Goal: Task Accomplishment & Management: Manage account settings

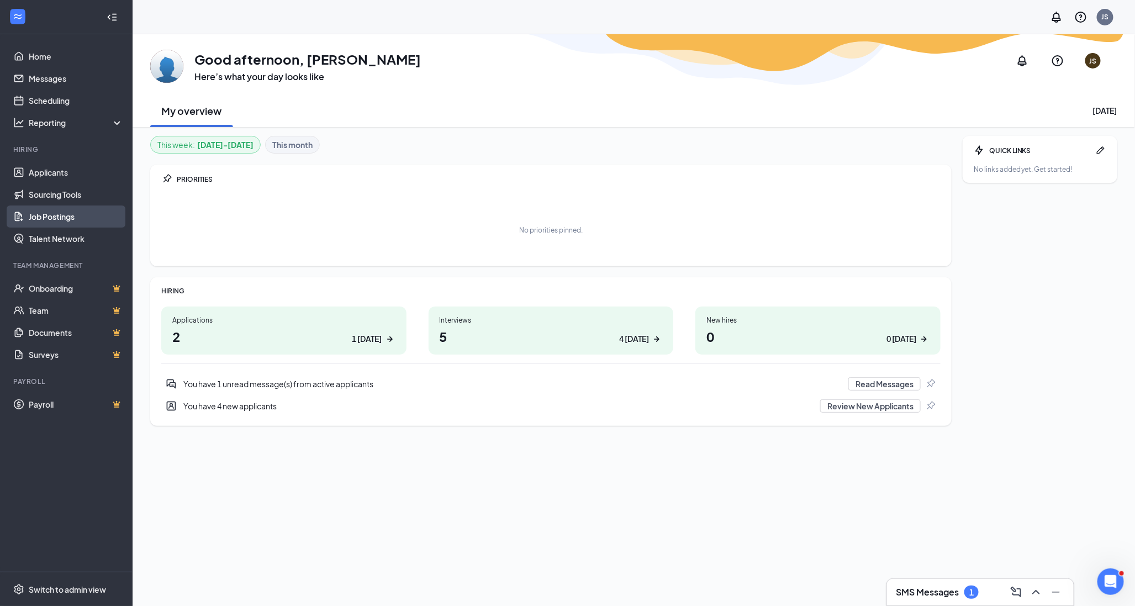
click at [45, 209] on link "Job Postings" at bounding box center [76, 216] width 94 height 22
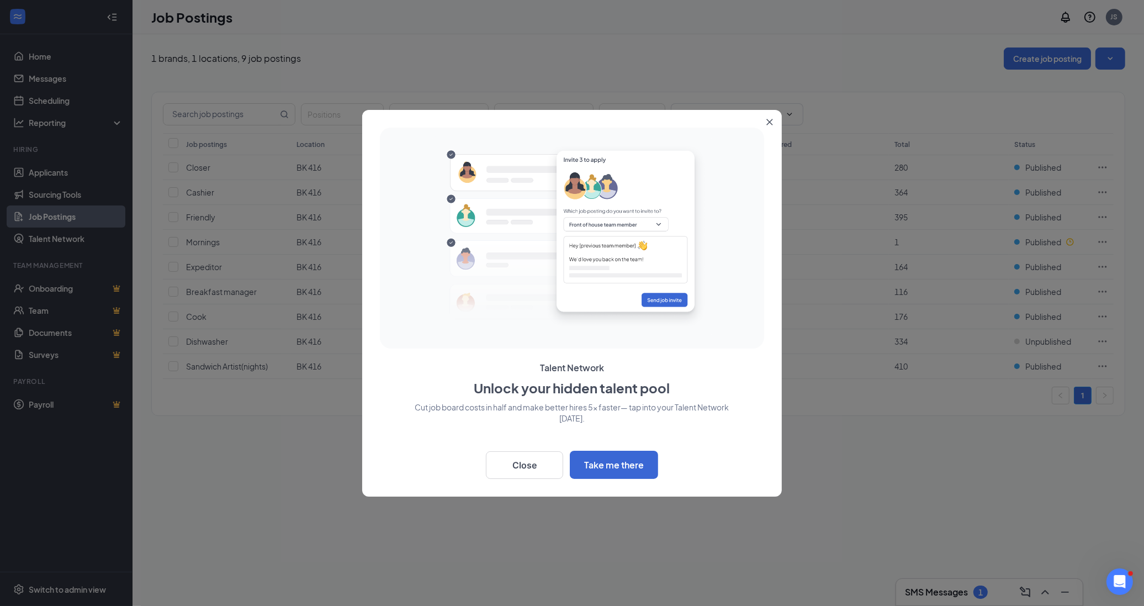
click at [771, 119] on icon "Close" at bounding box center [769, 122] width 7 height 7
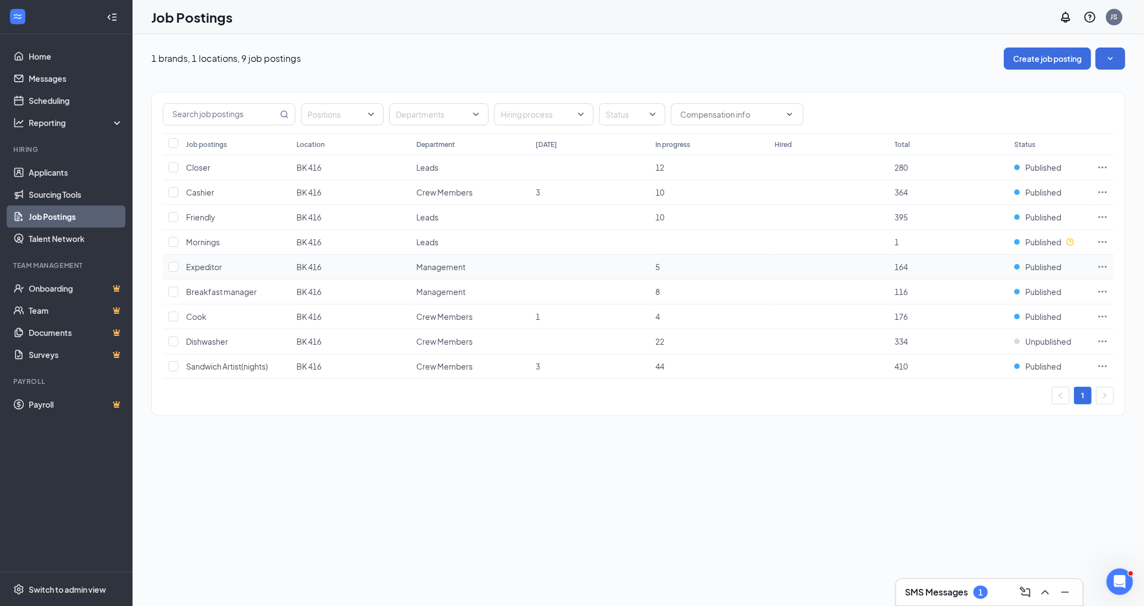
click at [214, 269] on span "Expeditor" at bounding box center [204, 267] width 36 height 10
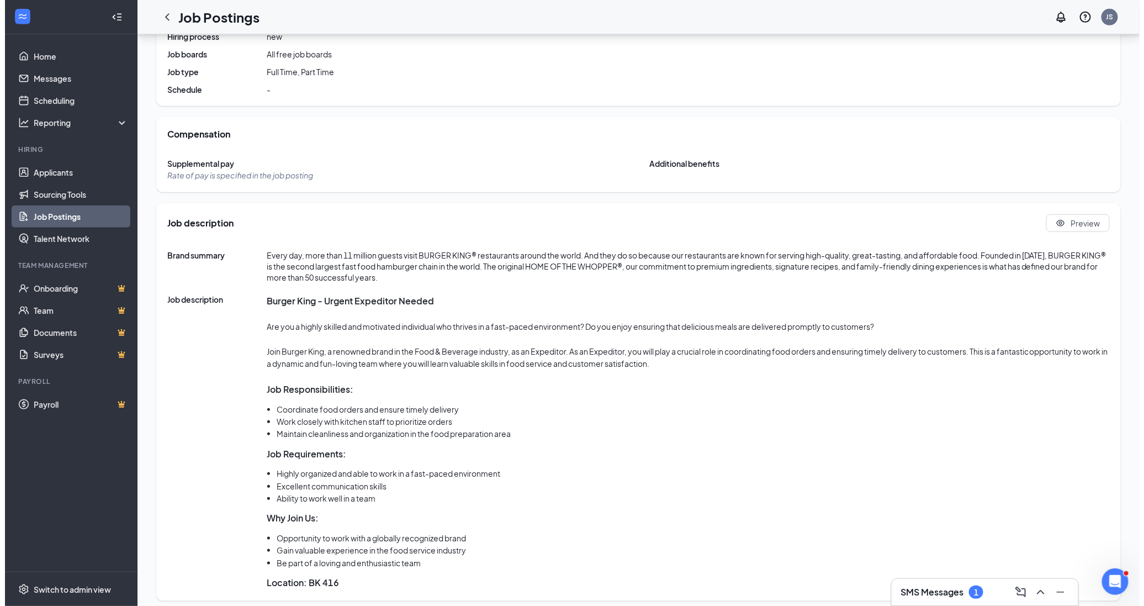
scroll to position [267, 0]
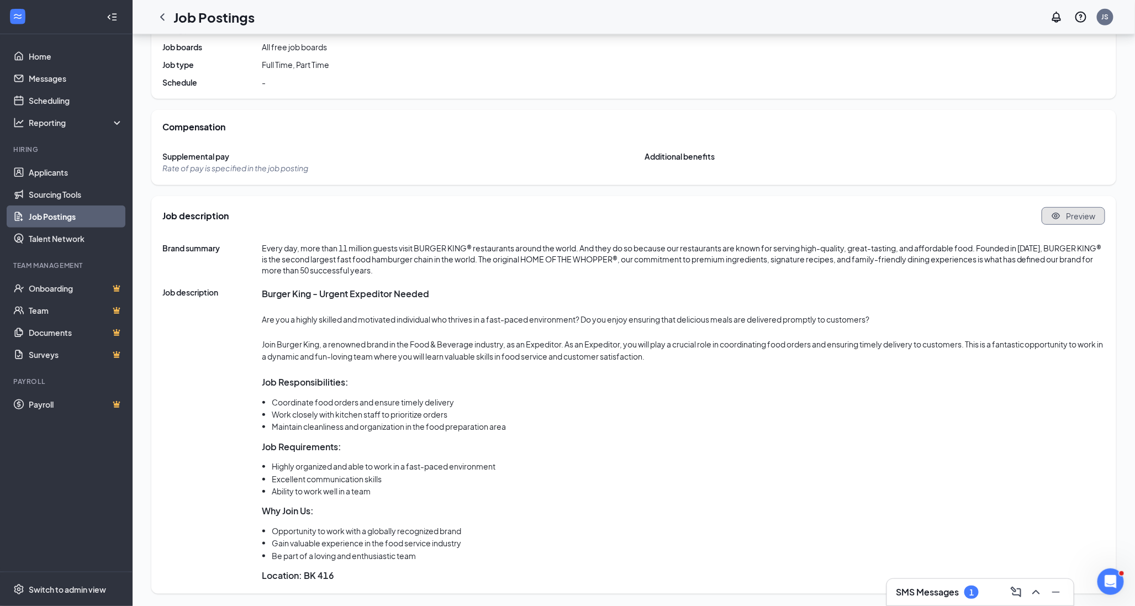
click at [1066, 219] on span "Preview" at bounding box center [1080, 215] width 29 height 11
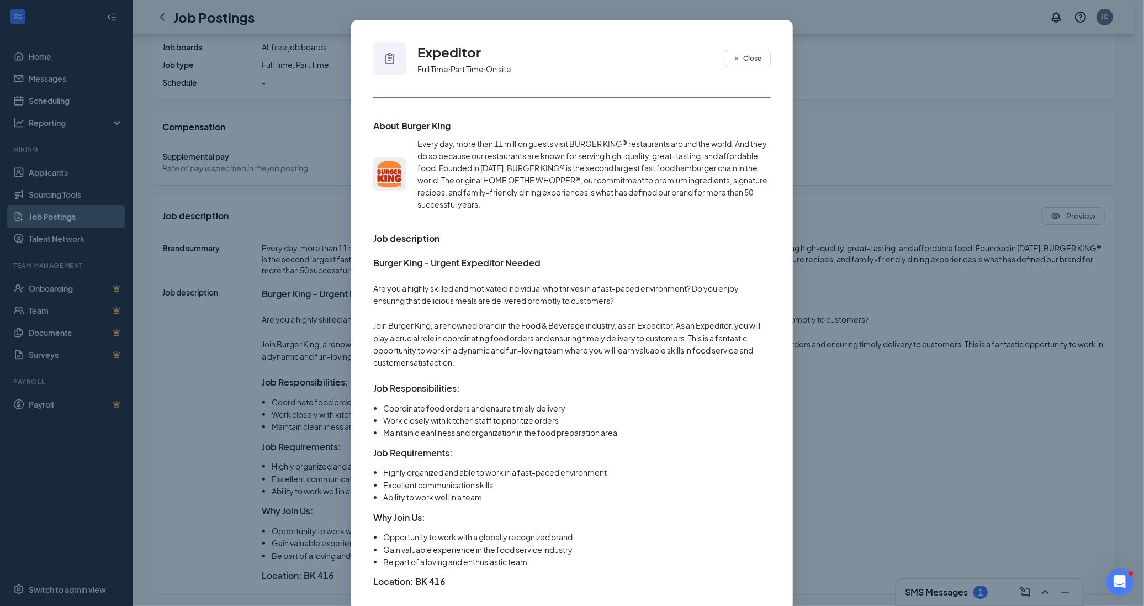
scroll to position [54, 0]
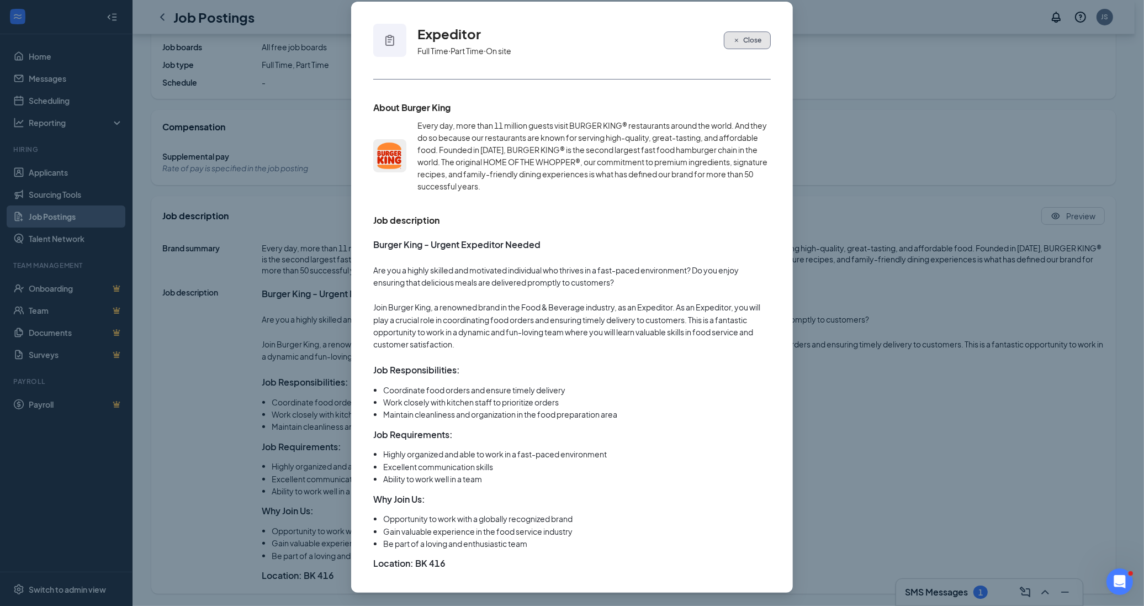
click at [748, 36] on span "Close" at bounding box center [752, 40] width 18 height 10
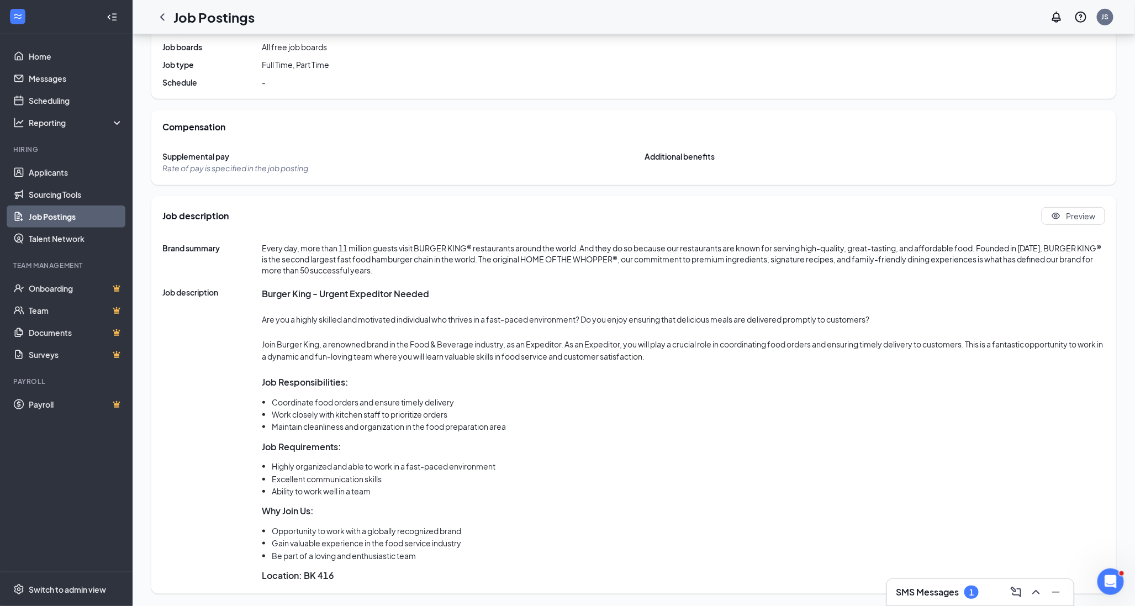
drag, startPoint x: 417, startPoint y: 589, endPoint x: 414, endPoint y: 584, distance: 6.0
click at [416, 586] on div "Job description Preview Brand summary Every day, more than 11 million guests vi…" at bounding box center [633, 394] width 964 height 397
click at [69, 204] on link "Sourcing Tools" at bounding box center [76, 194] width 94 height 22
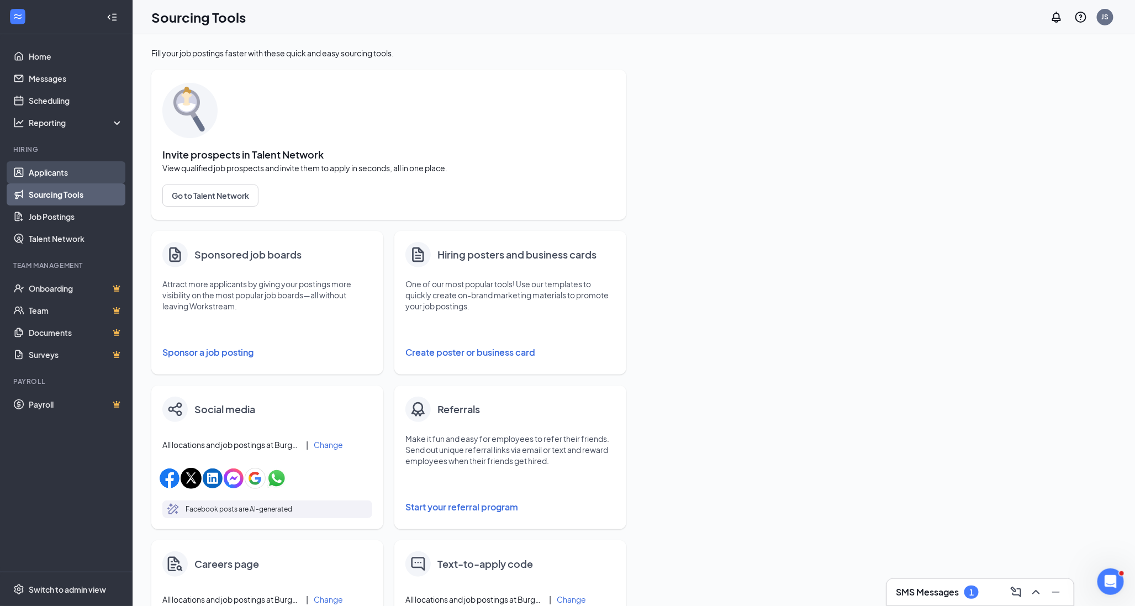
click at [59, 165] on link "Applicants" at bounding box center [76, 172] width 94 height 22
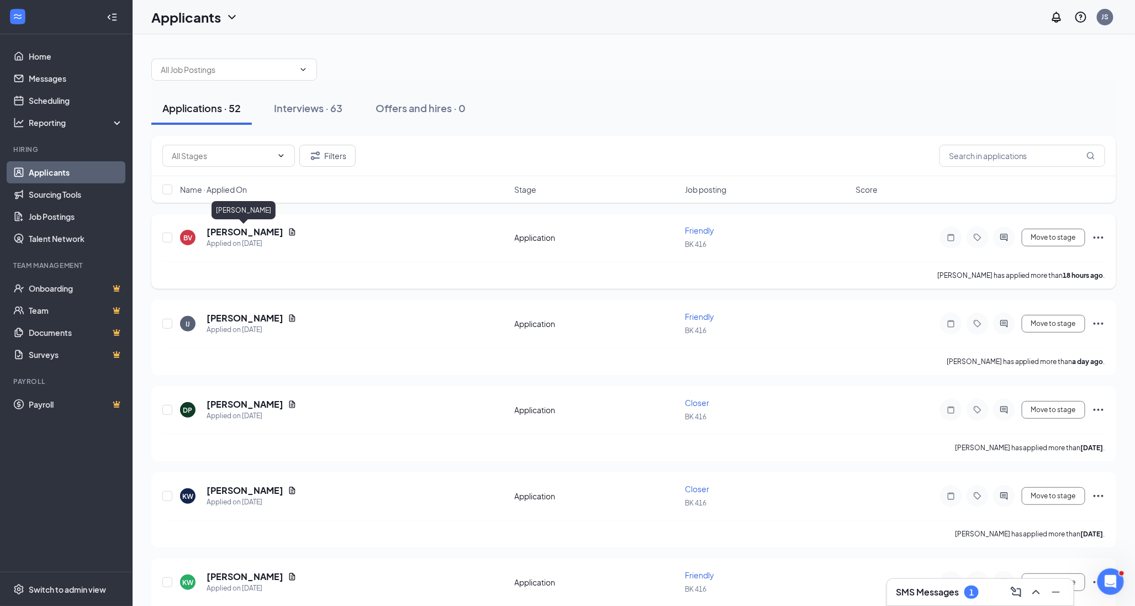
click at [241, 233] on h5 "[PERSON_NAME]" at bounding box center [244, 232] width 77 height 12
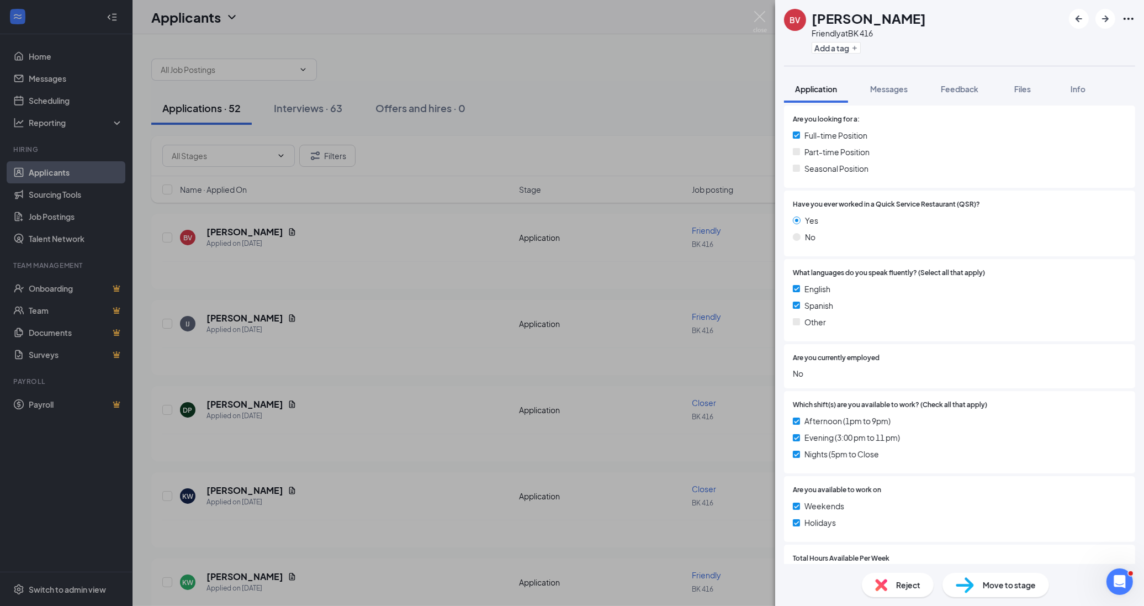
scroll to position [429, 0]
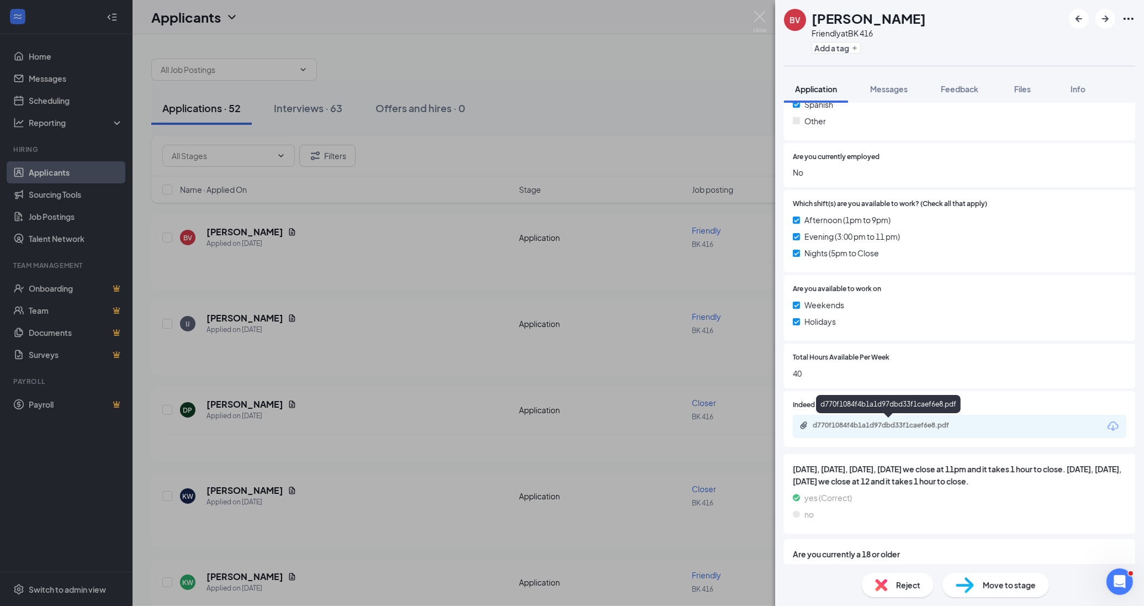
click at [890, 421] on div "d770f1084f4b1a1d97dbd33f1caef6e8.pdf" at bounding box center [890, 425] width 155 height 9
click at [273, 305] on div "BV [PERSON_NAME] Friendly at BK 416 Add a tag Application Messages Feedback Fil…" at bounding box center [572, 303] width 1144 height 606
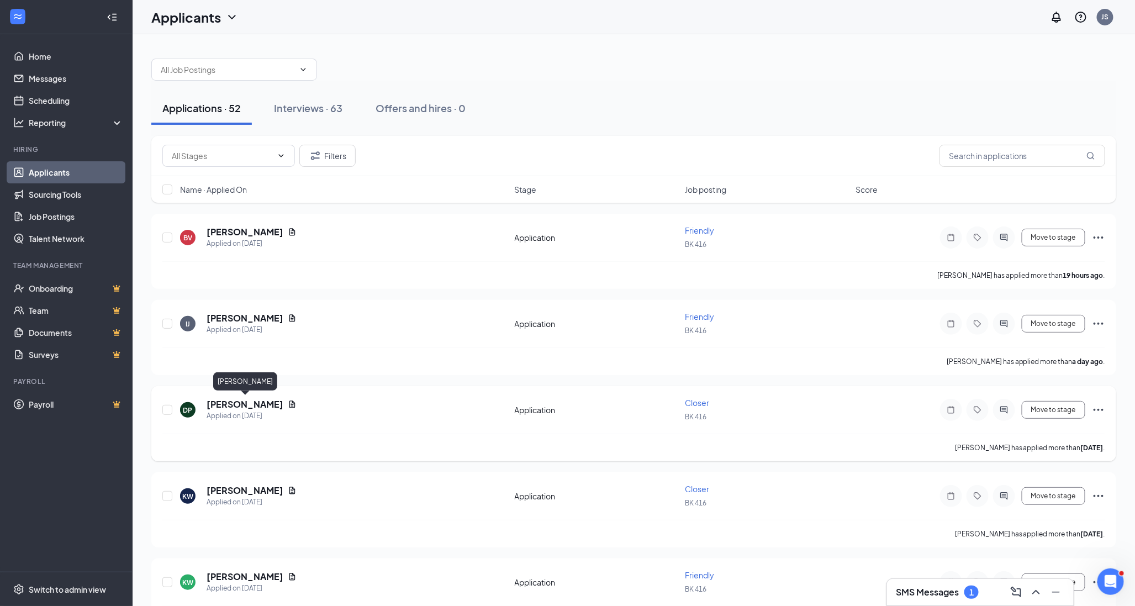
click at [232, 401] on h5 "[PERSON_NAME]" at bounding box center [244, 404] width 77 height 12
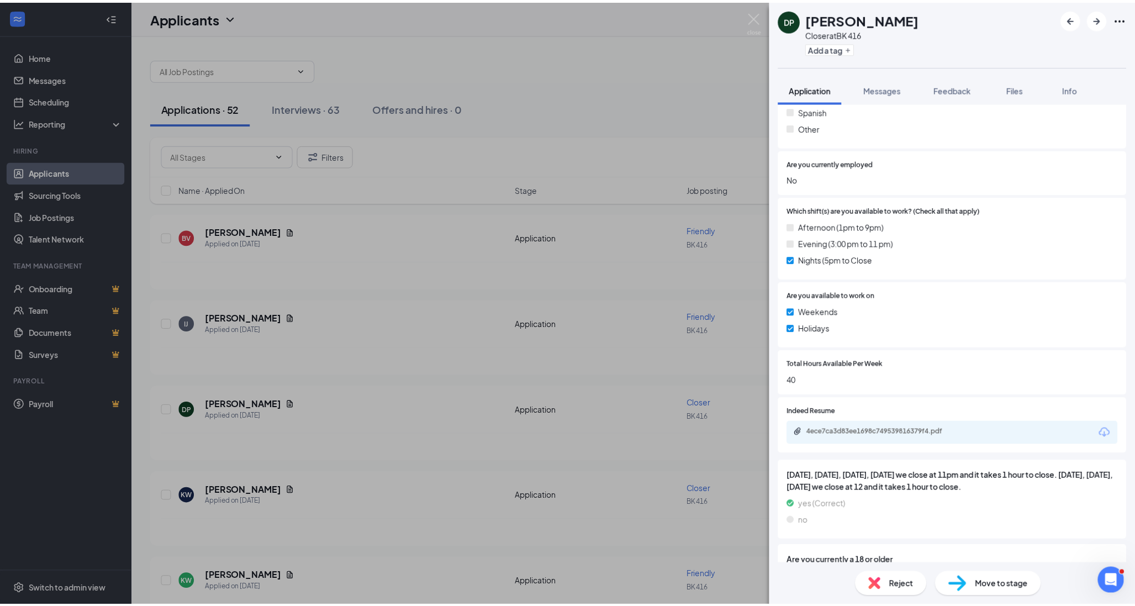
scroll to position [429, 0]
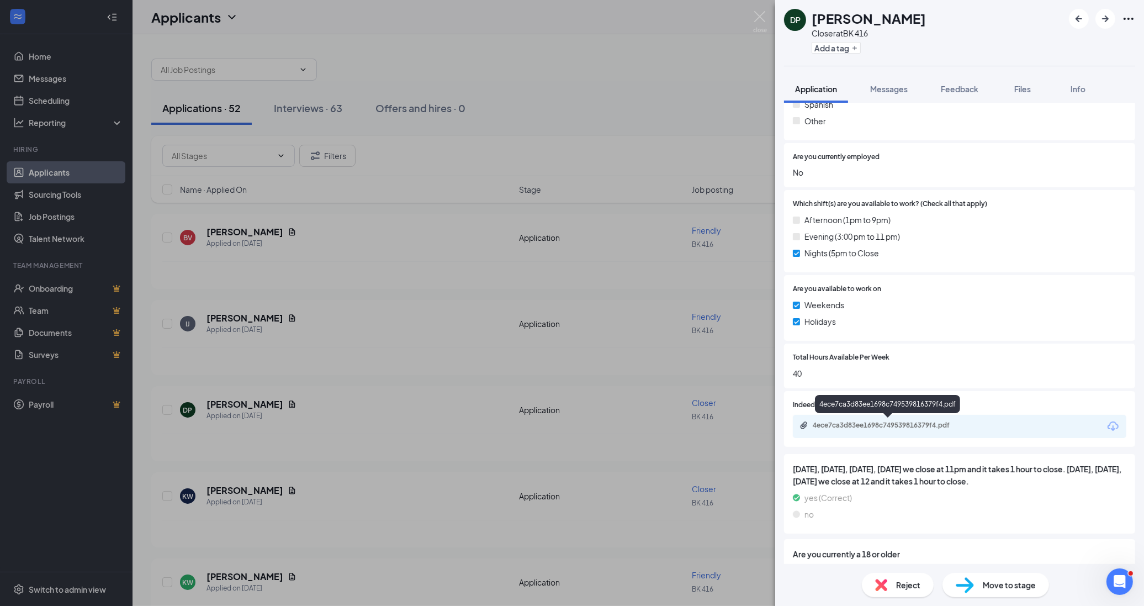
click at [879, 421] on div "4ece7ca3d83ee1698c749539816379f4.pdf" at bounding box center [890, 425] width 155 height 9
click at [553, 325] on div "DP [PERSON_NAME] Closer at BK 416 Add a tag Application Messages Feedback Files…" at bounding box center [572, 303] width 1144 height 606
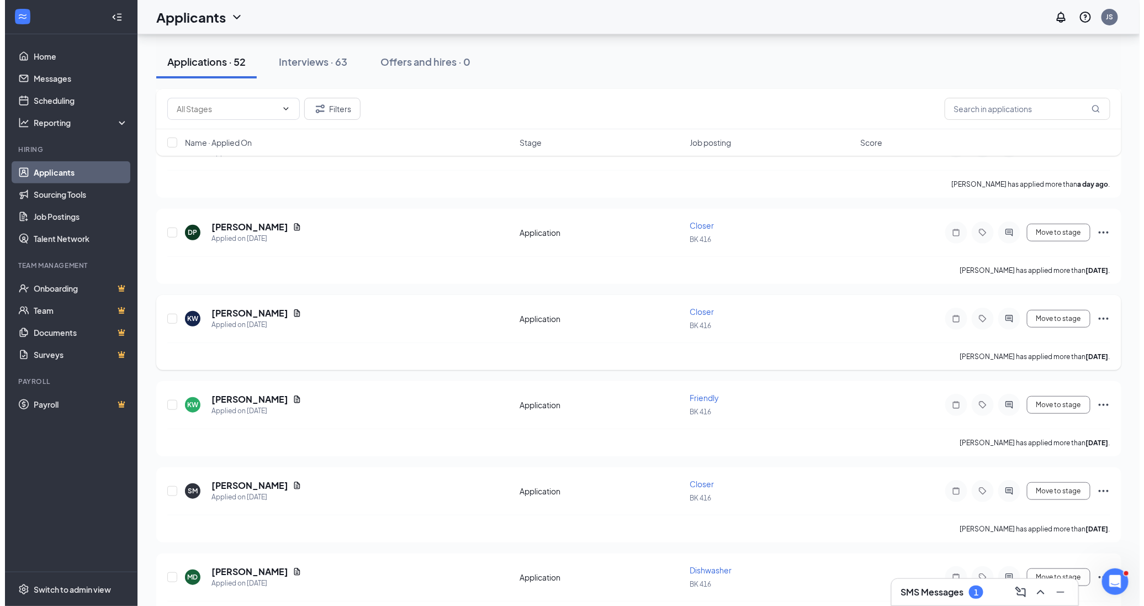
scroll to position [184, 0]
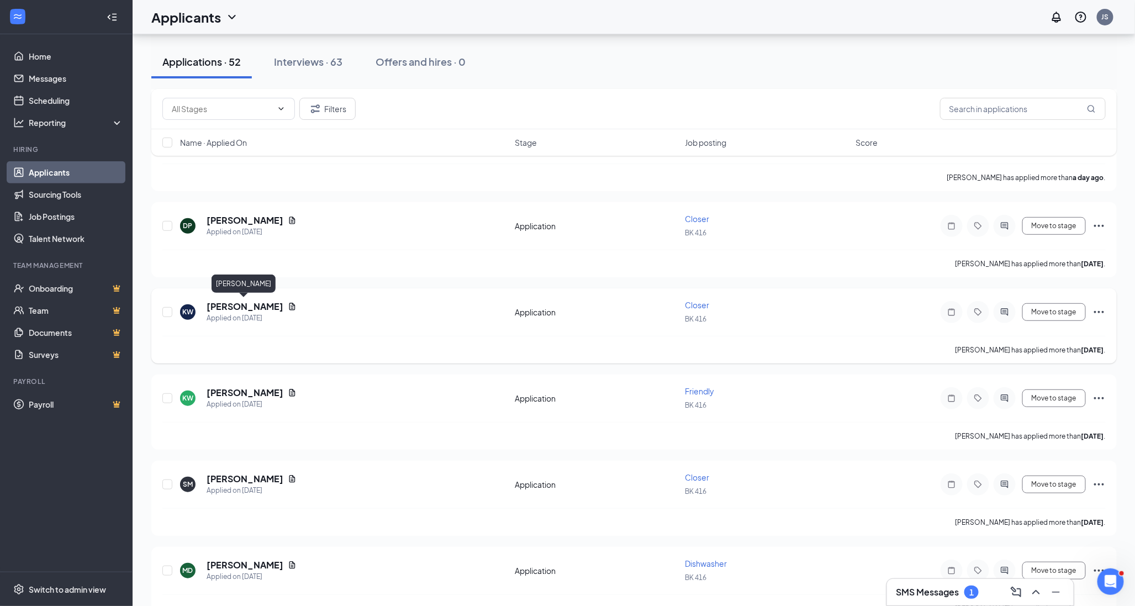
click at [206, 304] on h5 "[PERSON_NAME]" at bounding box center [244, 306] width 77 height 12
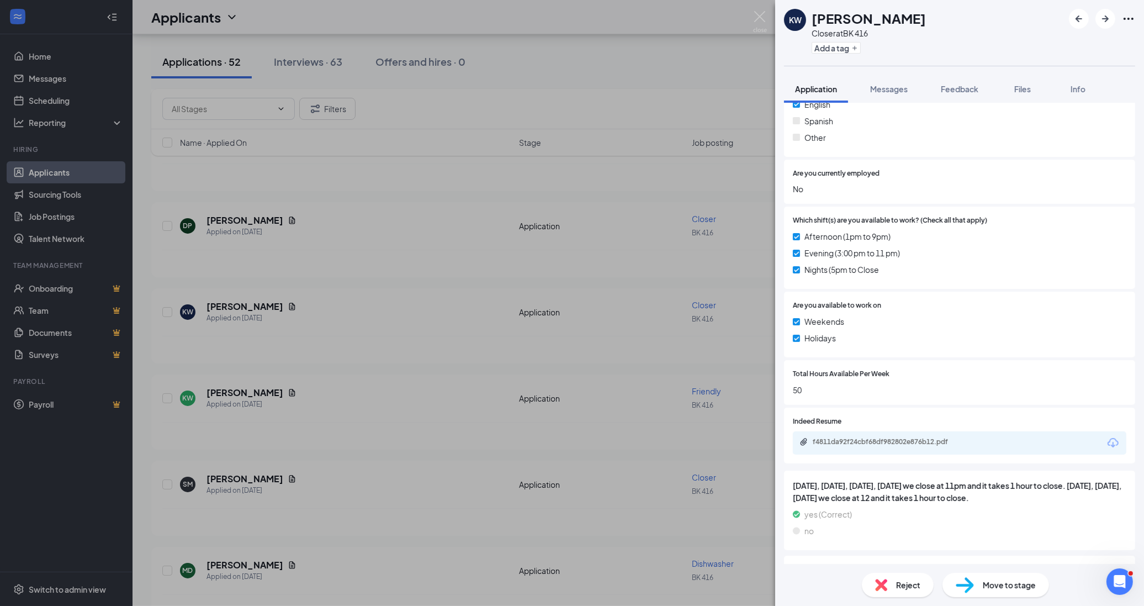
scroll to position [503, 0]
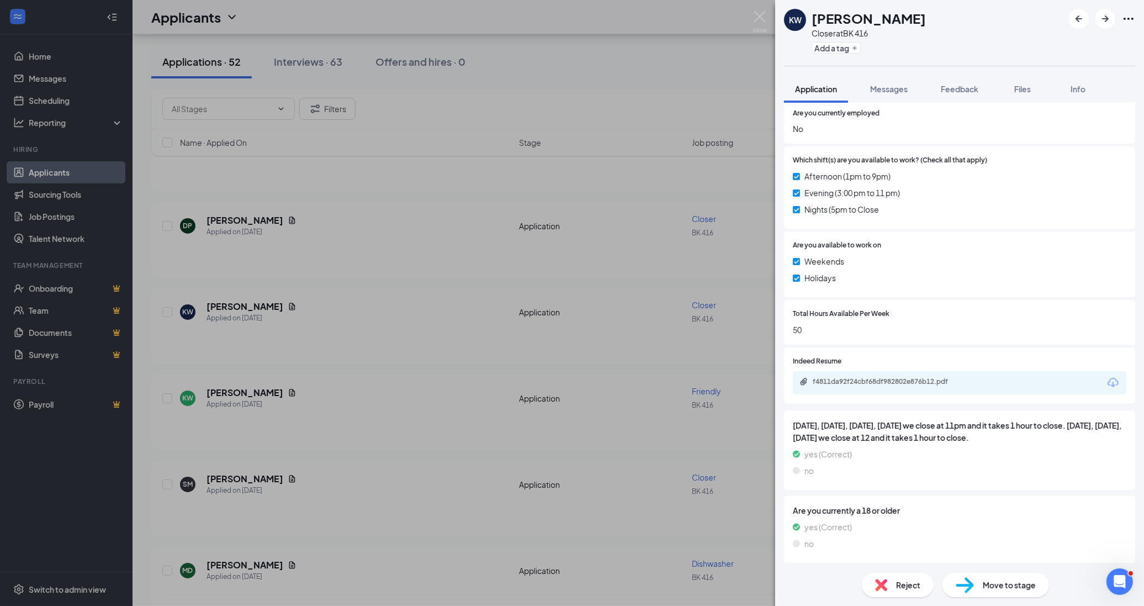
click at [891, 387] on div "f4811da92f24cbf68df982802e876b12.pdf" at bounding box center [959, 382] width 333 height 23
click at [1107, 381] on icon "Download" at bounding box center [1112, 382] width 11 height 9
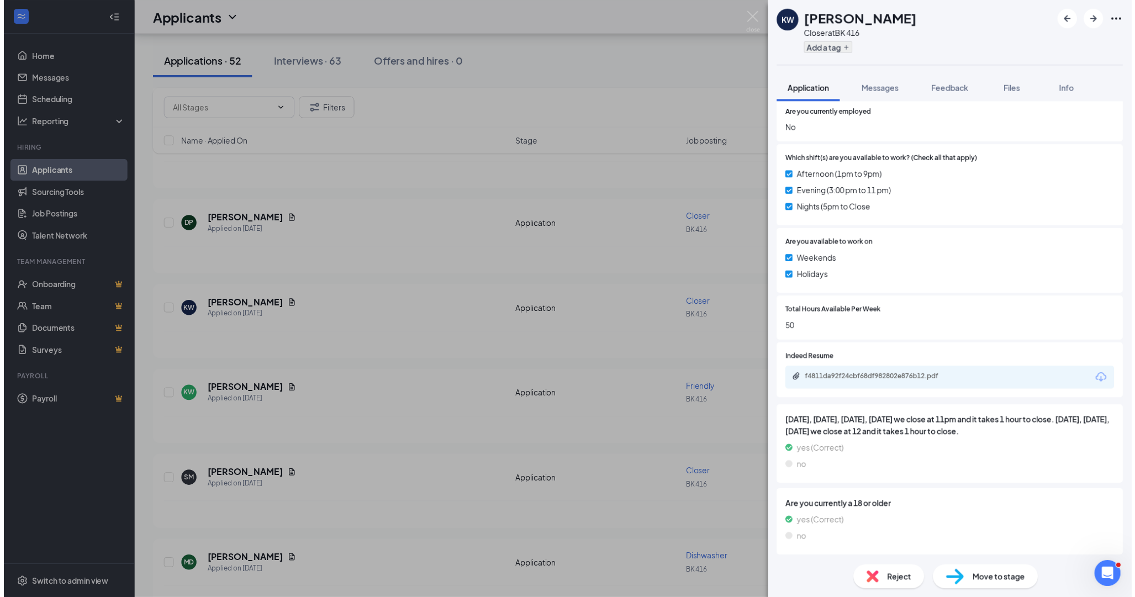
scroll to position [499, 0]
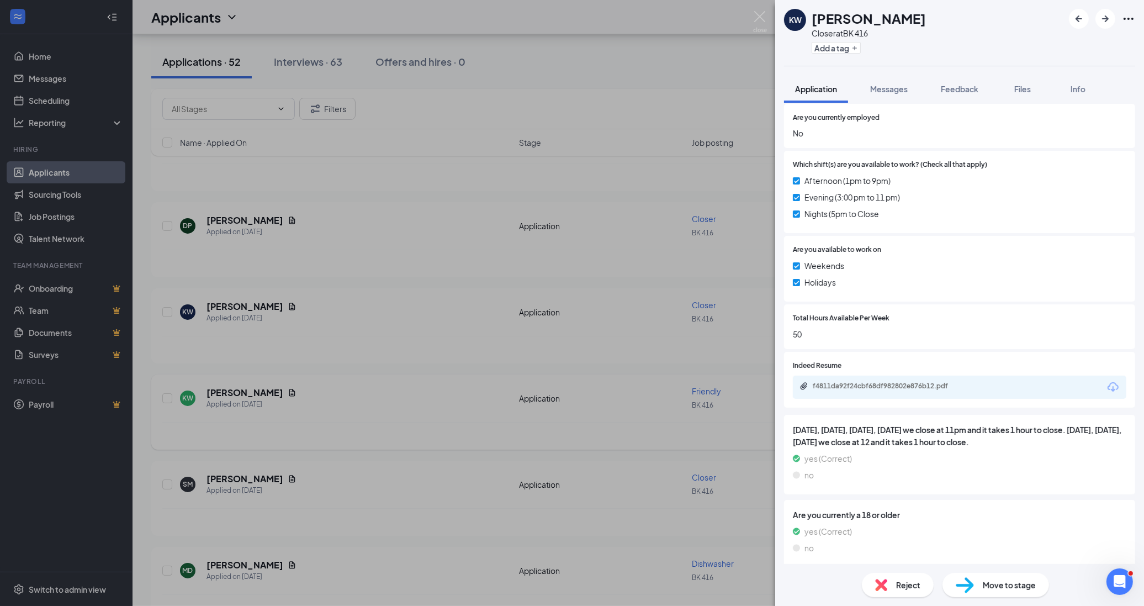
drag, startPoint x: 434, startPoint y: 335, endPoint x: 279, endPoint y: 434, distance: 183.8
click at [434, 334] on div "KW [PERSON_NAME] Closer at BK 416 Add a tag Application Messages Feedback Files…" at bounding box center [572, 303] width 1144 height 606
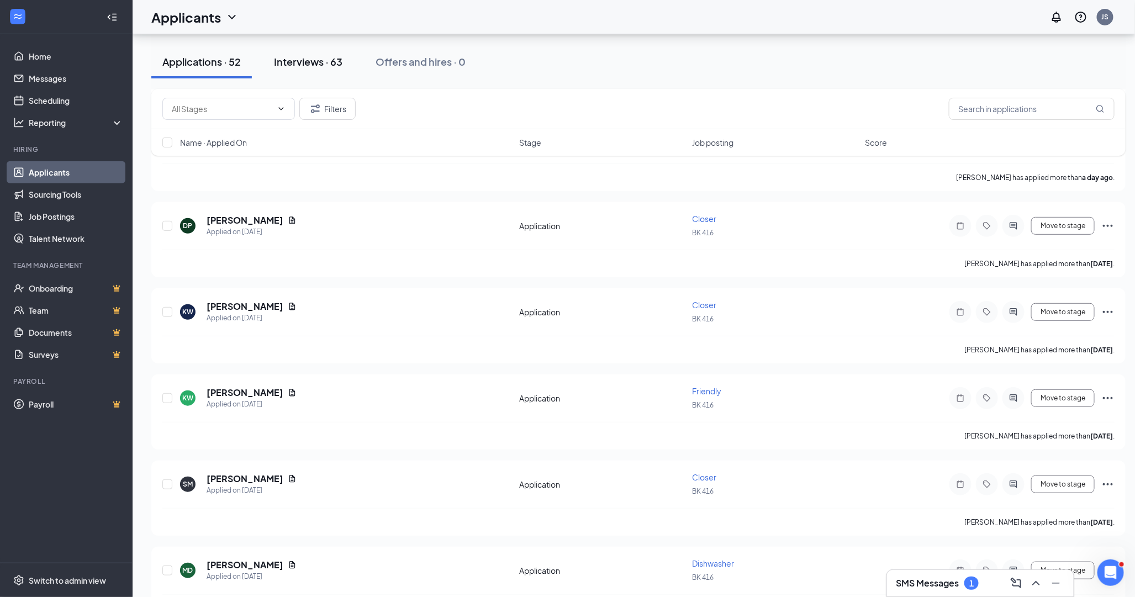
click at [315, 54] on button "Interviews · 63" at bounding box center [308, 61] width 91 height 33
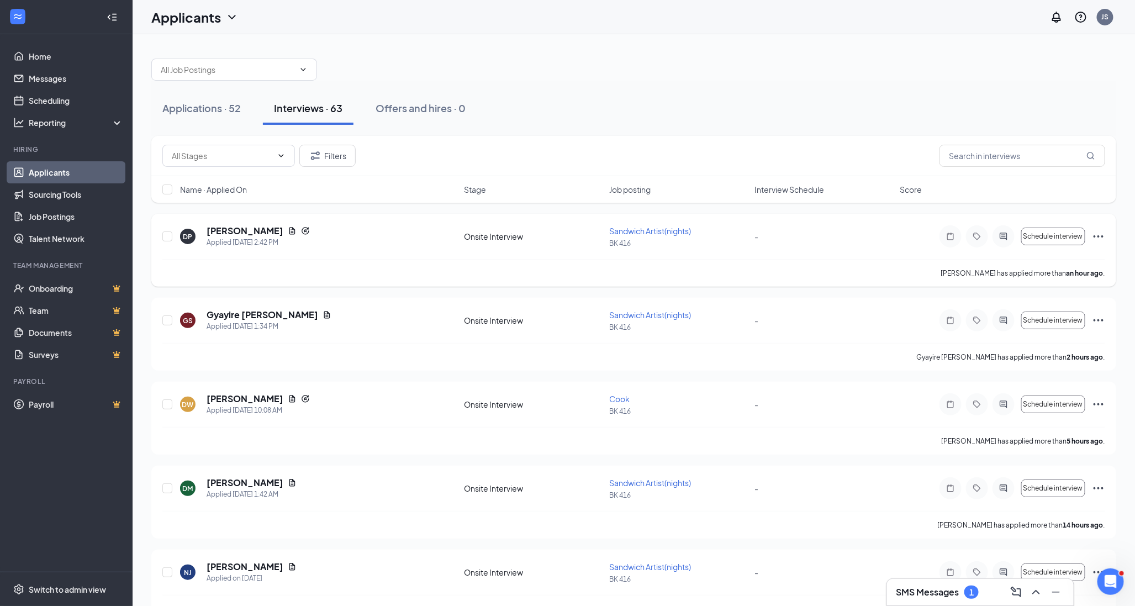
click at [630, 229] on span "Sandwich Artist(nights)" at bounding box center [650, 231] width 82 height 10
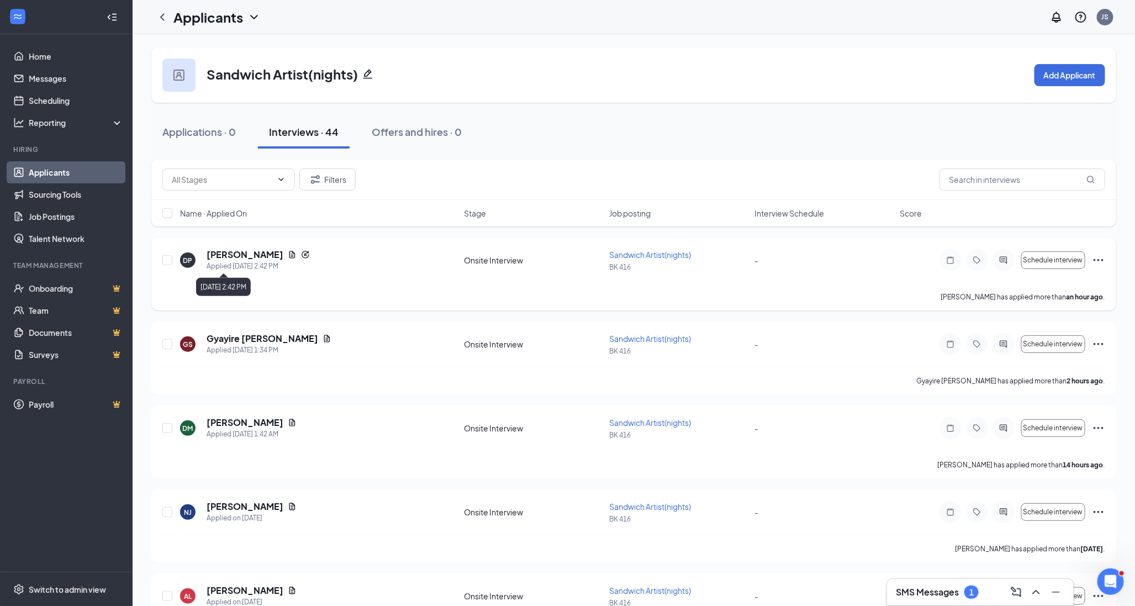
click at [238, 258] on h5 "[PERSON_NAME]" at bounding box center [244, 254] width 77 height 12
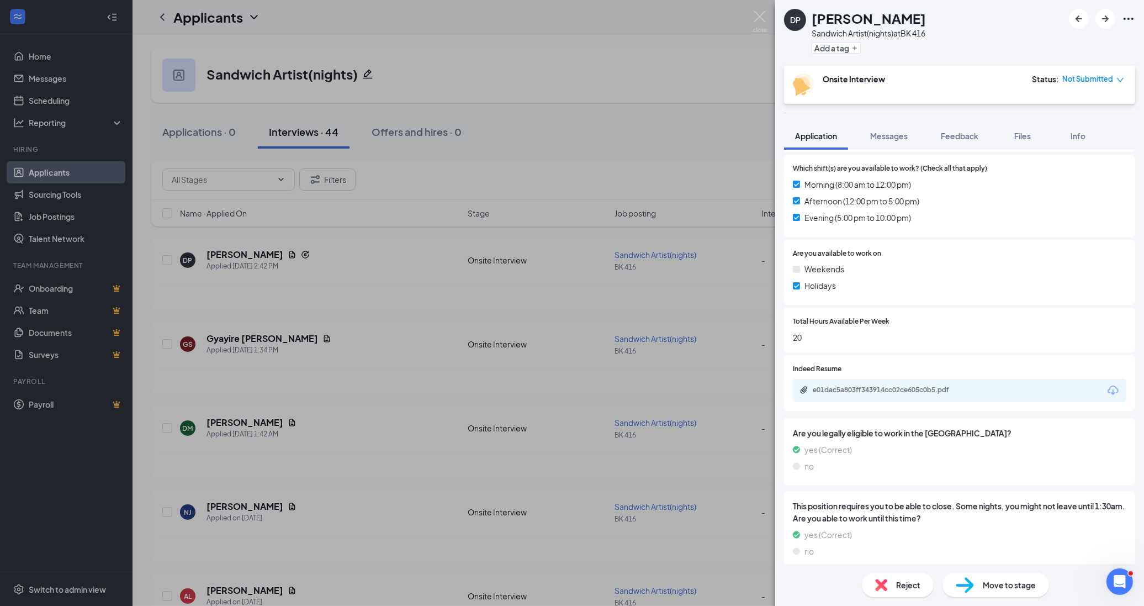
scroll to position [494, 0]
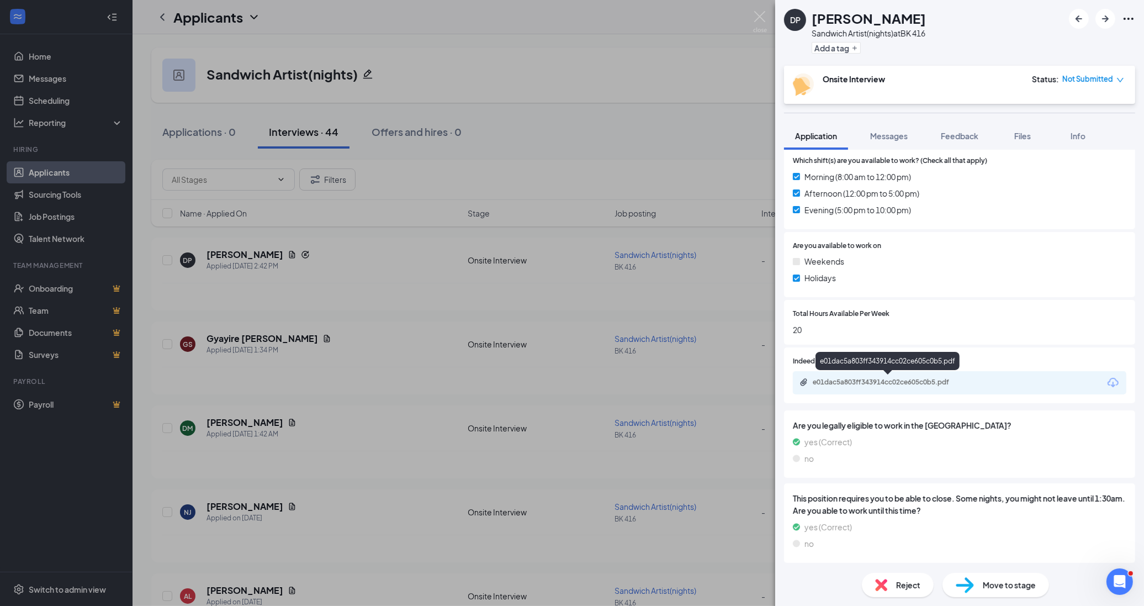
click at [821, 378] on div "e01dac5a803ff343914cc02ce605c0b5.pdf" at bounding box center [890, 382] width 155 height 9
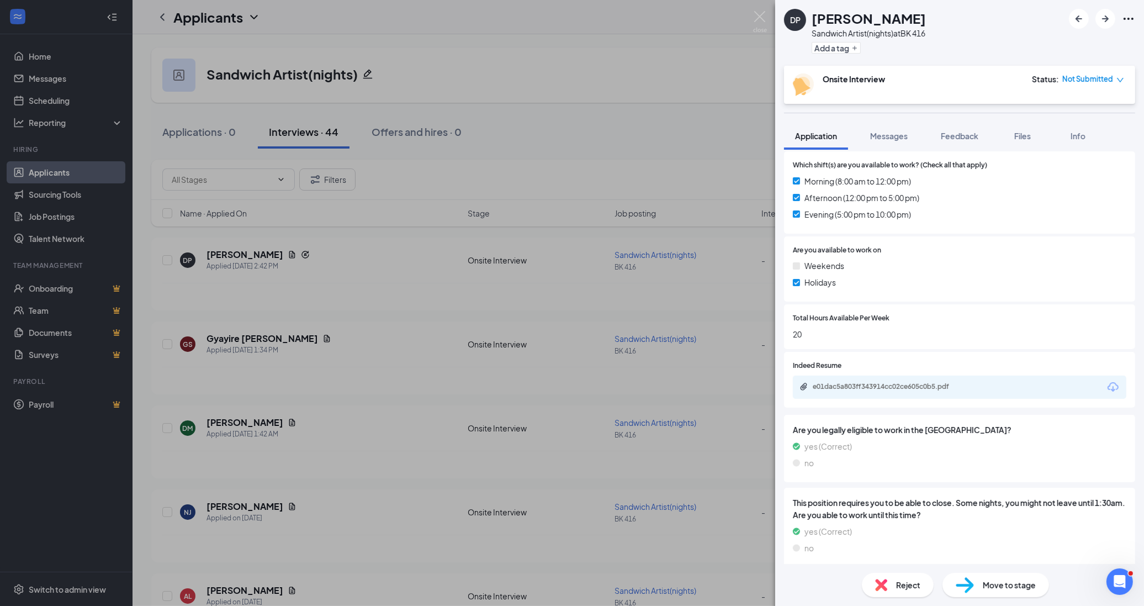
click at [340, 342] on div "DP [PERSON_NAME] Sandwich Artist(nights) at BK 416 Add a tag Onsite Interview S…" at bounding box center [572, 303] width 1144 height 606
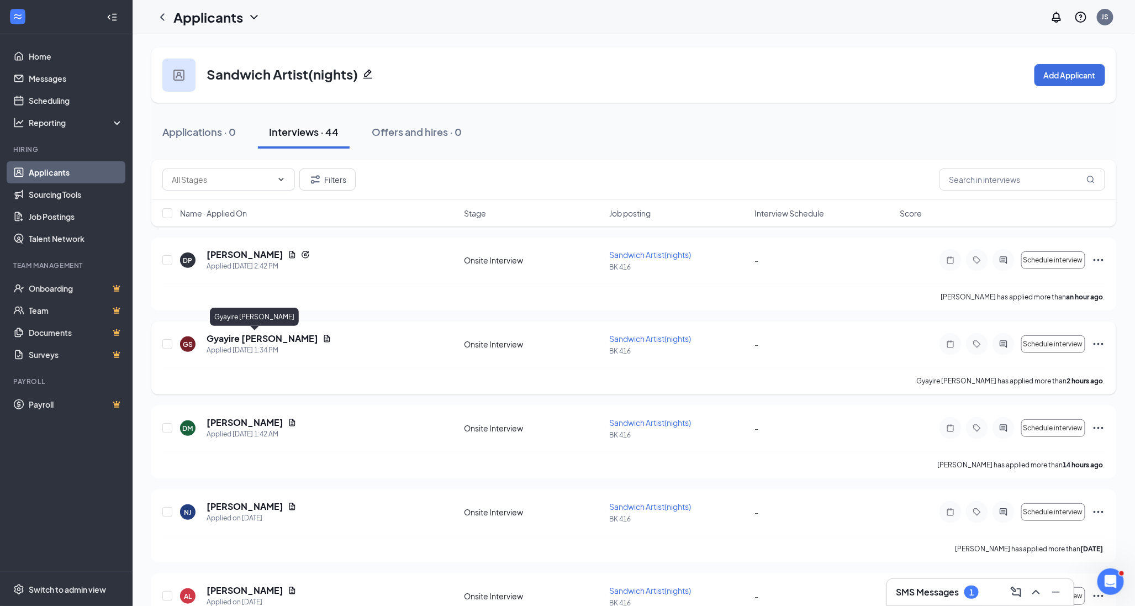
click at [234, 337] on h5 "Gyayire [PERSON_NAME]" at bounding box center [262, 338] width 112 height 12
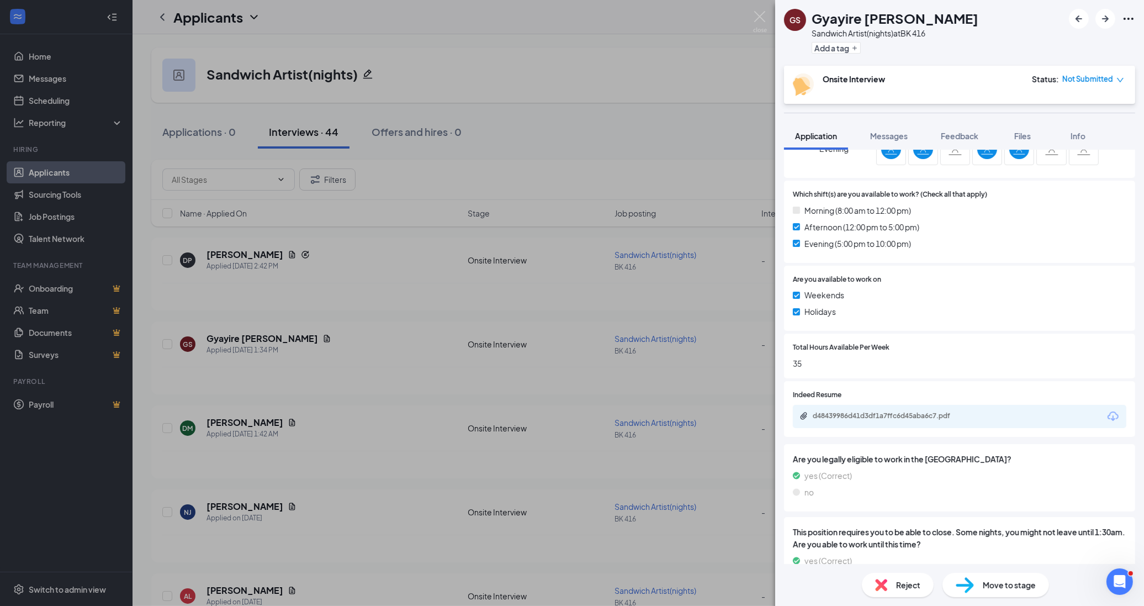
scroll to position [462, 0]
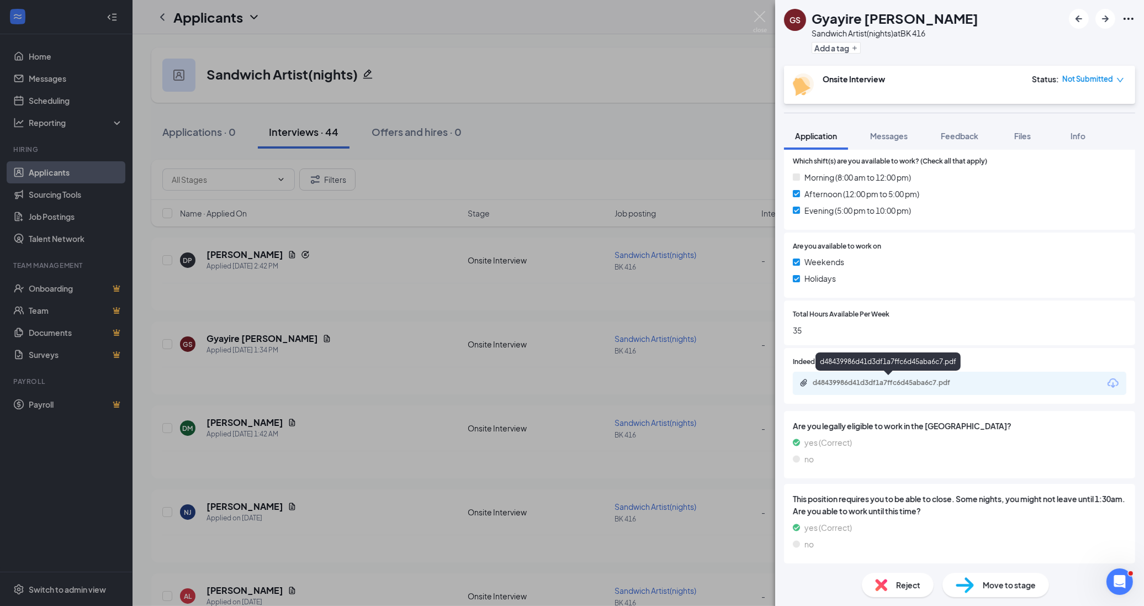
click at [862, 373] on div "d48439986d41d3df1a7ffc6d45aba6c7.pdf" at bounding box center [887, 363] width 145 height 23
click at [1052, 390] on div "d48439986d41d3df1a7ffc6d45aba6c7.pdf" at bounding box center [959, 383] width 333 height 23
click at [1108, 383] on icon "Download" at bounding box center [1112, 382] width 11 height 9
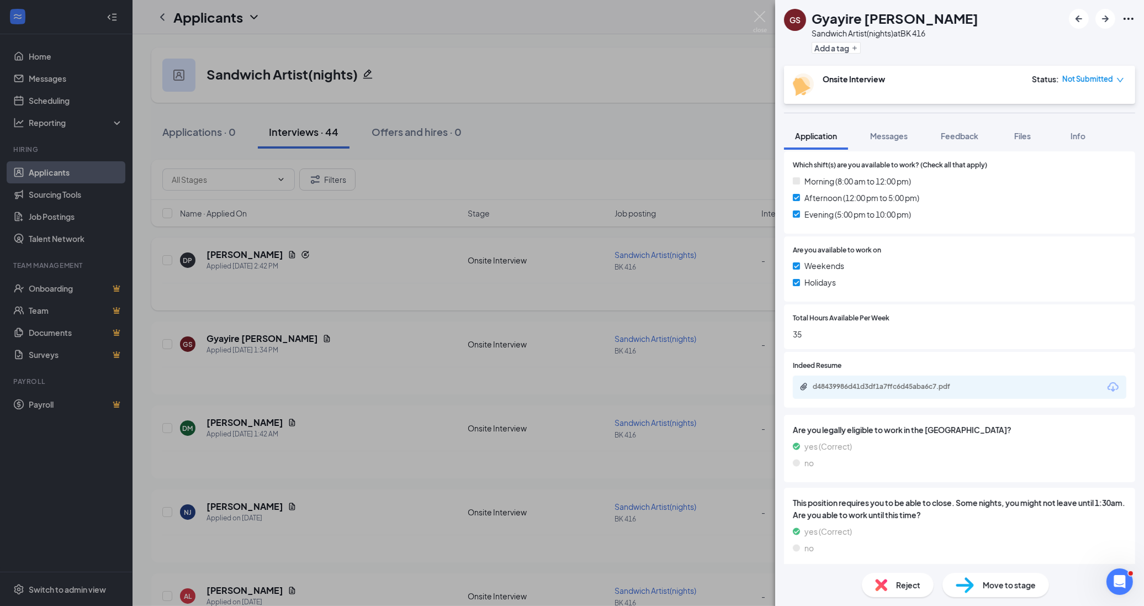
drag, startPoint x: 347, startPoint y: 306, endPoint x: 344, endPoint y: 299, distance: 7.0
click at [346, 305] on div "GS Gyayire [PERSON_NAME] Sandwich Artist(nights) at BK 416 Add a tag Onsite Int…" at bounding box center [572, 303] width 1144 height 606
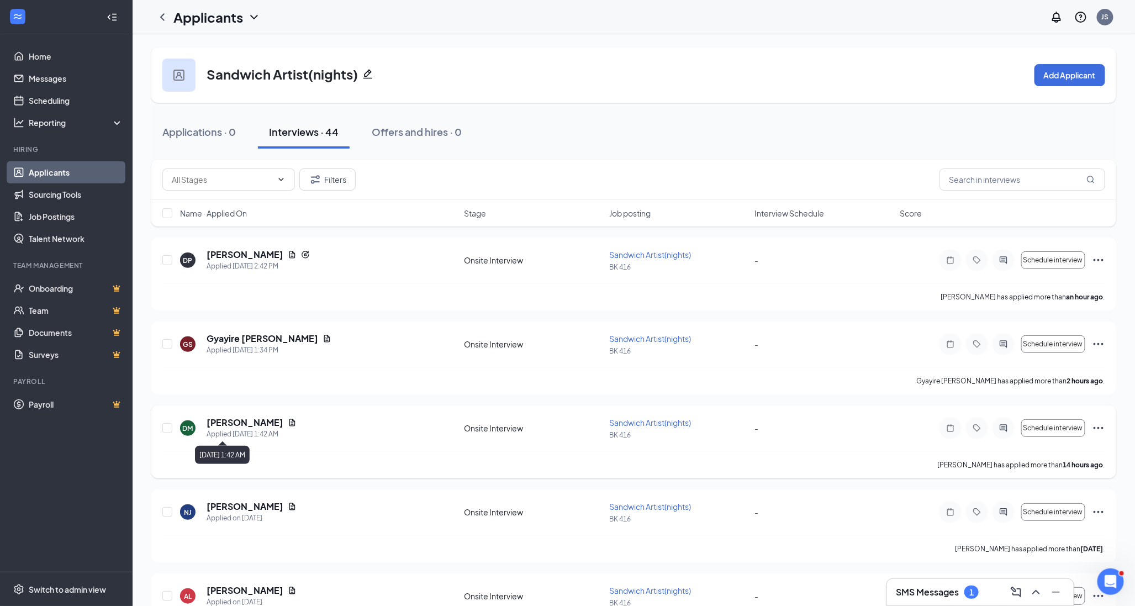
click at [261, 432] on div "Applied [DATE] 1:42 AM" at bounding box center [251, 433] width 90 height 11
click at [255, 428] on div "Applied [DATE] 1:42 AM" at bounding box center [251, 433] width 90 height 11
click at [248, 421] on h5 "[PERSON_NAME]" at bounding box center [244, 422] width 77 height 12
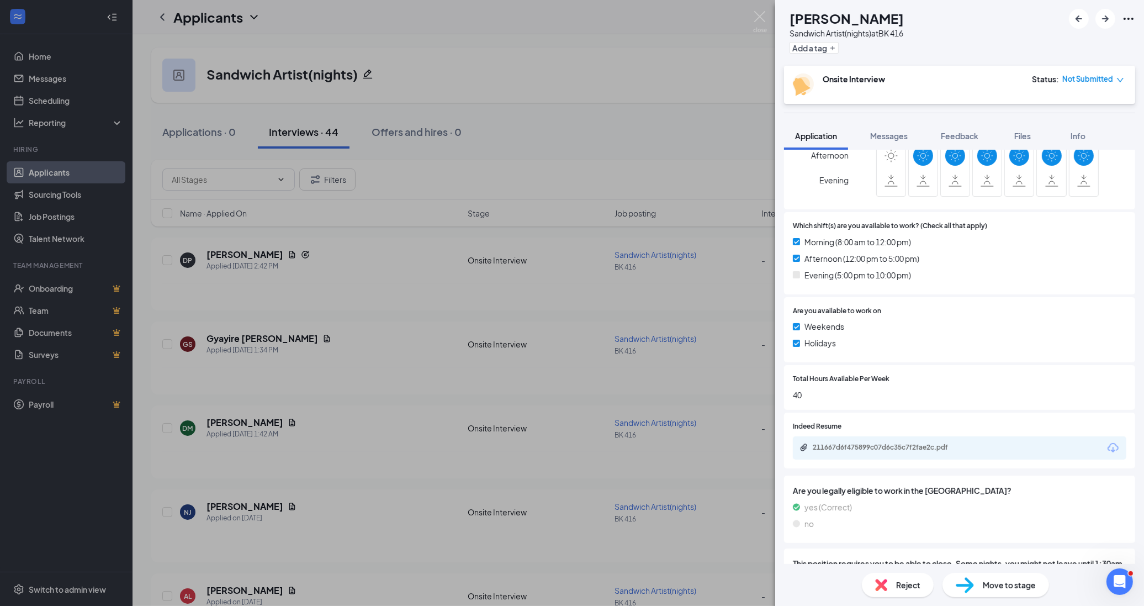
scroll to position [429, 0]
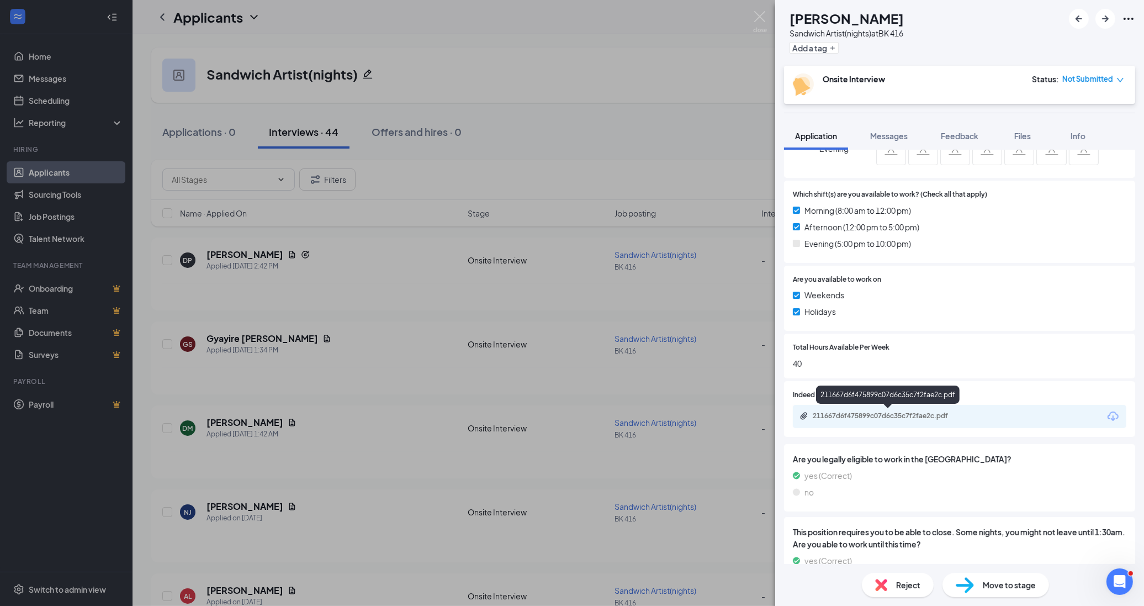
click at [898, 417] on div "211667d6f475899c07d6c35c7f2fae2c.pdf" at bounding box center [890, 415] width 155 height 9
click at [895, 137] on span "Messages" at bounding box center [889, 136] width 38 height 10
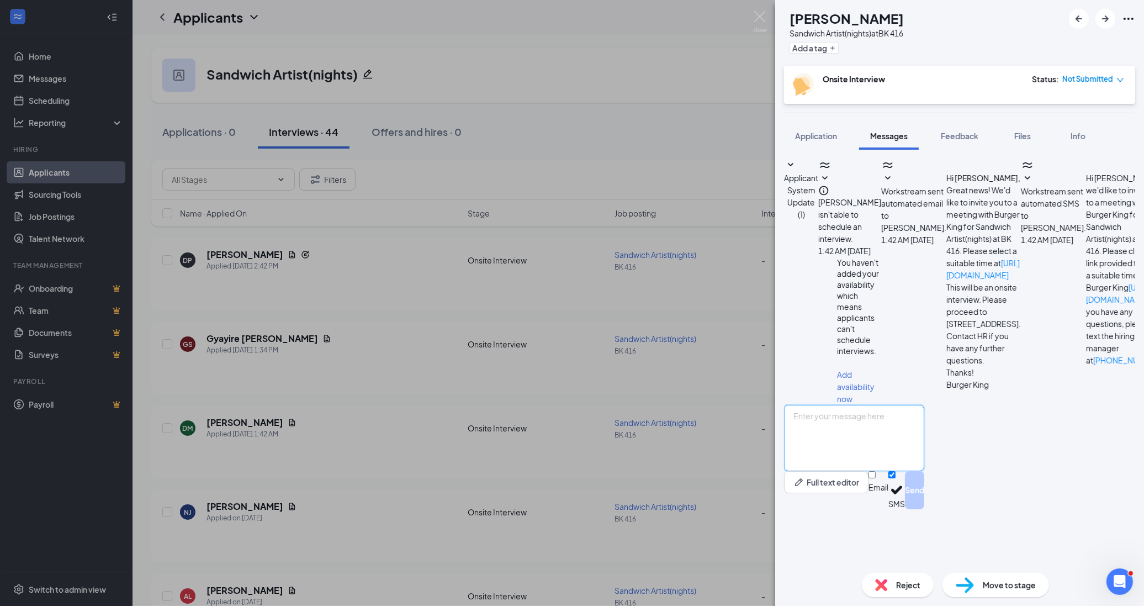
drag, startPoint x: 926, startPoint y: 502, endPoint x: 935, endPoint y: 494, distance: 11.7
click at [924, 471] on textarea at bounding box center [854, 438] width 140 height 66
click at [924, 471] on textarea "Thanks for applying. Are you currently working" at bounding box center [854, 438] width 140 height 66
click at [874, 471] on textarea "Thanks for applying. Are you currently working. Are you available for a intervi…" at bounding box center [854, 438] width 140 height 66
drag, startPoint x: 808, startPoint y: 465, endPoint x: 903, endPoint y: 503, distance: 101.6
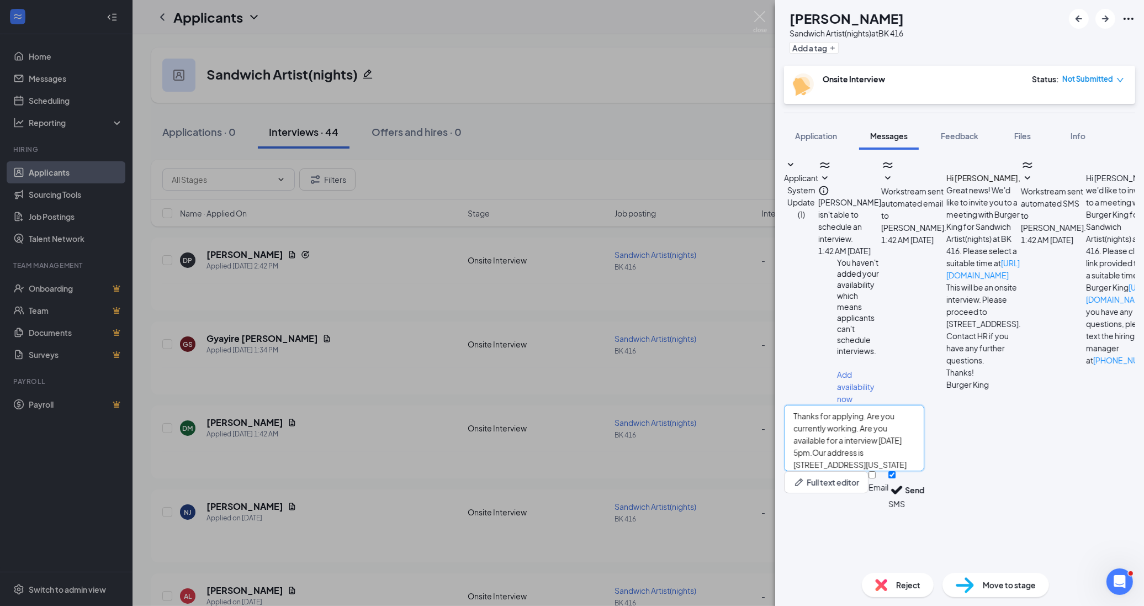
click at [903, 471] on textarea "Thanks for applying. Are you currently working. Are you available for a intervi…" at bounding box center [854, 438] width 140 height 66
type textarea "Thanks for applying. Are you currently working. Are you available for a intervi…"
click at [924, 509] on button "Send" at bounding box center [914, 490] width 19 height 38
click at [574, 454] on div "[PERSON_NAME] Sandwich Artist(nights) at BK 416 Add a tag Onsite Interview Stat…" at bounding box center [572, 303] width 1144 height 606
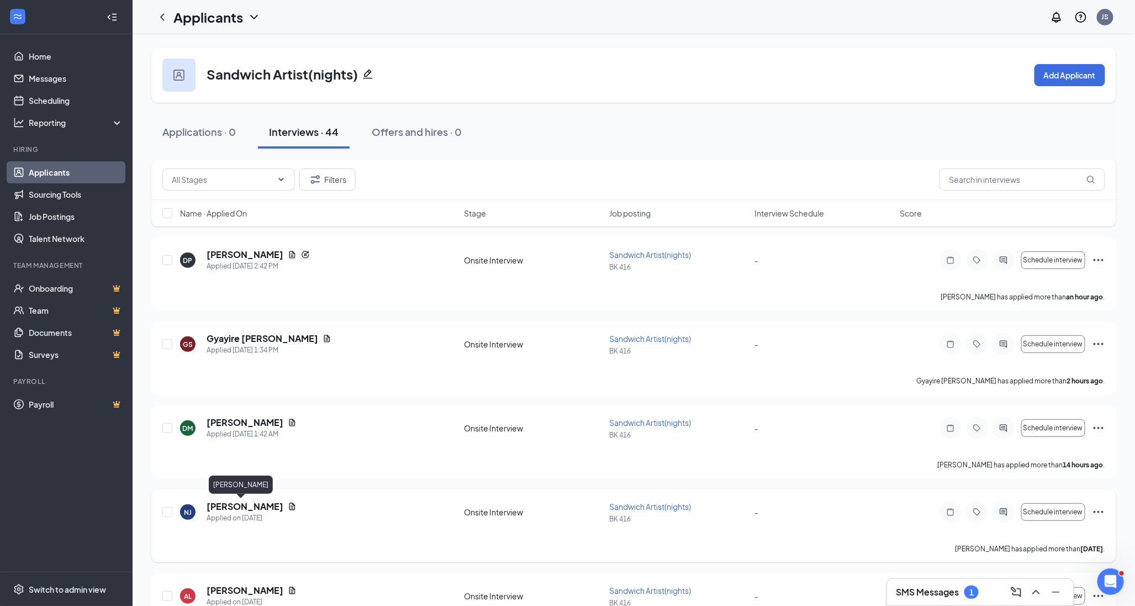
click at [223, 503] on h5 "[PERSON_NAME]" at bounding box center [244, 506] width 77 height 12
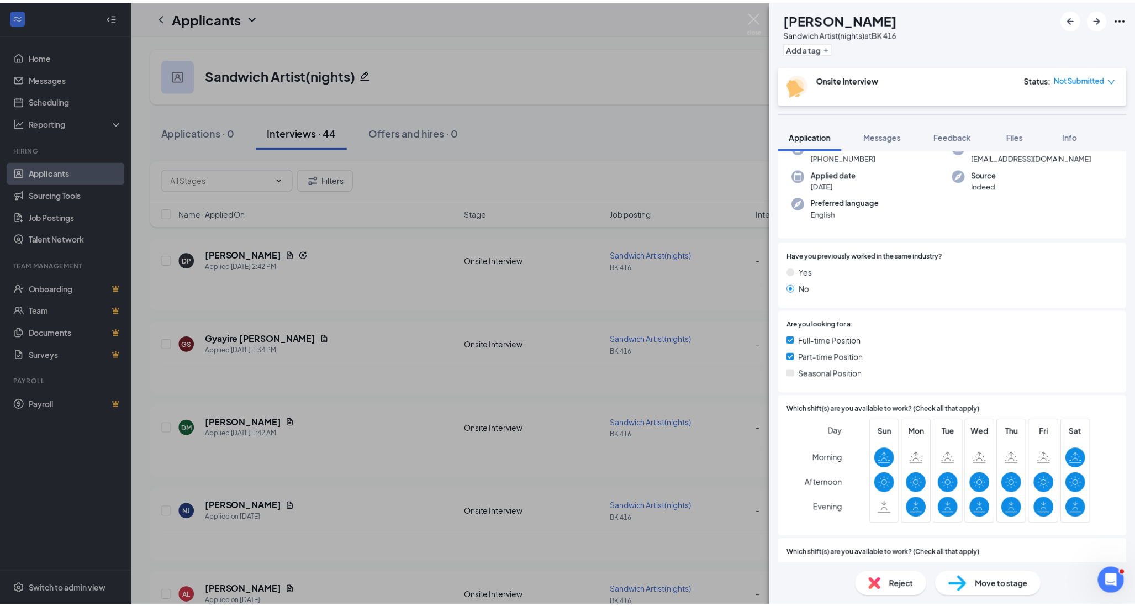
scroll to position [306, 0]
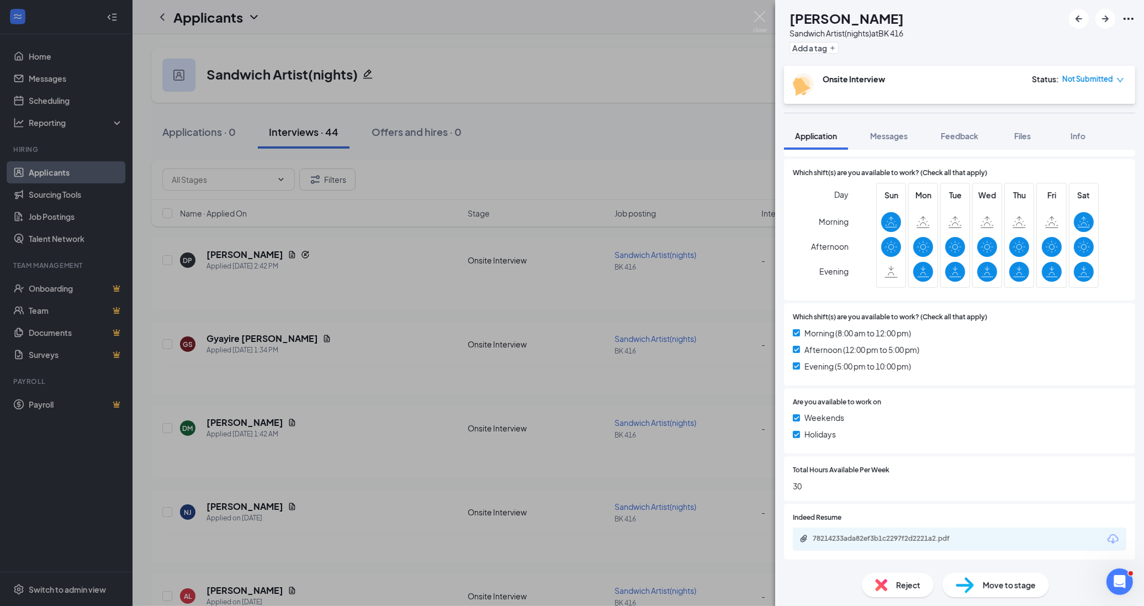
click at [894, 548] on div "78214233ada82ef3b1c2297f2d2221a2.pdf" at bounding box center [959, 538] width 333 height 23
click at [1107, 539] on icon "Download" at bounding box center [1112, 538] width 11 height 9
click at [391, 333] on div "NJ [PERSON_NAME] Sandwich Artist(nights) at BK 416 Add a tag Onsite Interview S…" at bounding box center [572, 303] width 1144 height 606
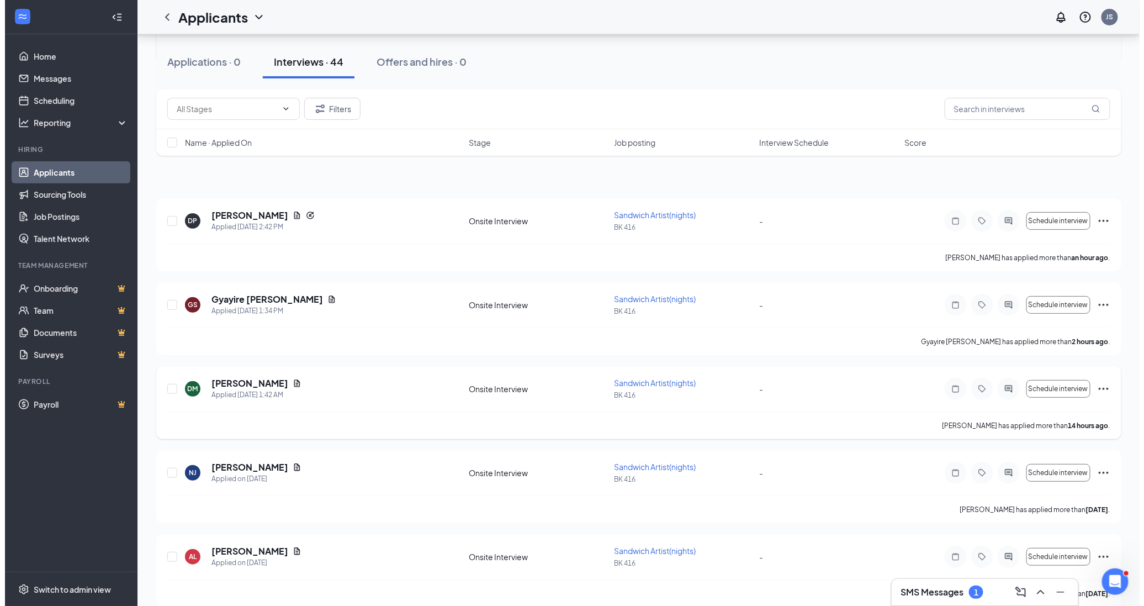
scroll to position [184, 0]
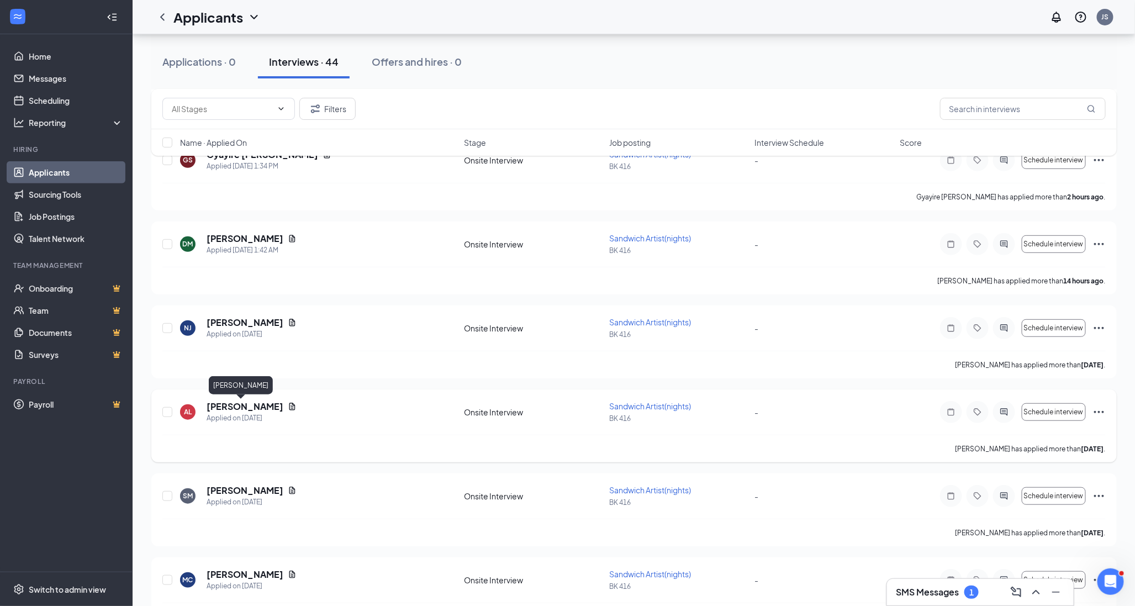
click at [251, 401] on h5 "[PERSON_NAME]" at bounding box center [244, 406] width 77 height 12
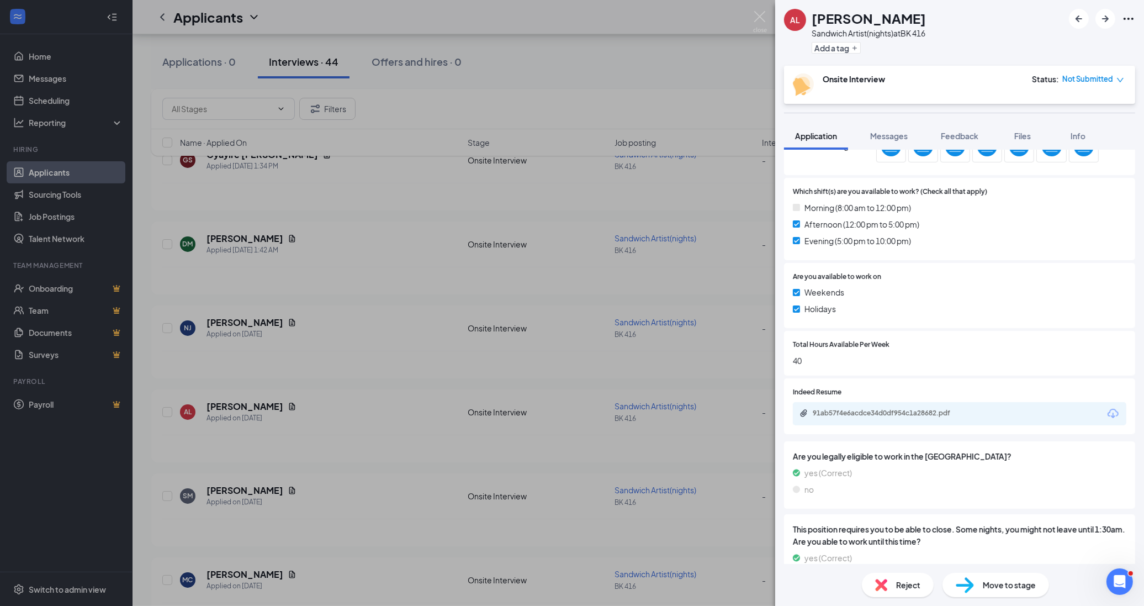
scroll to position [490, 0]
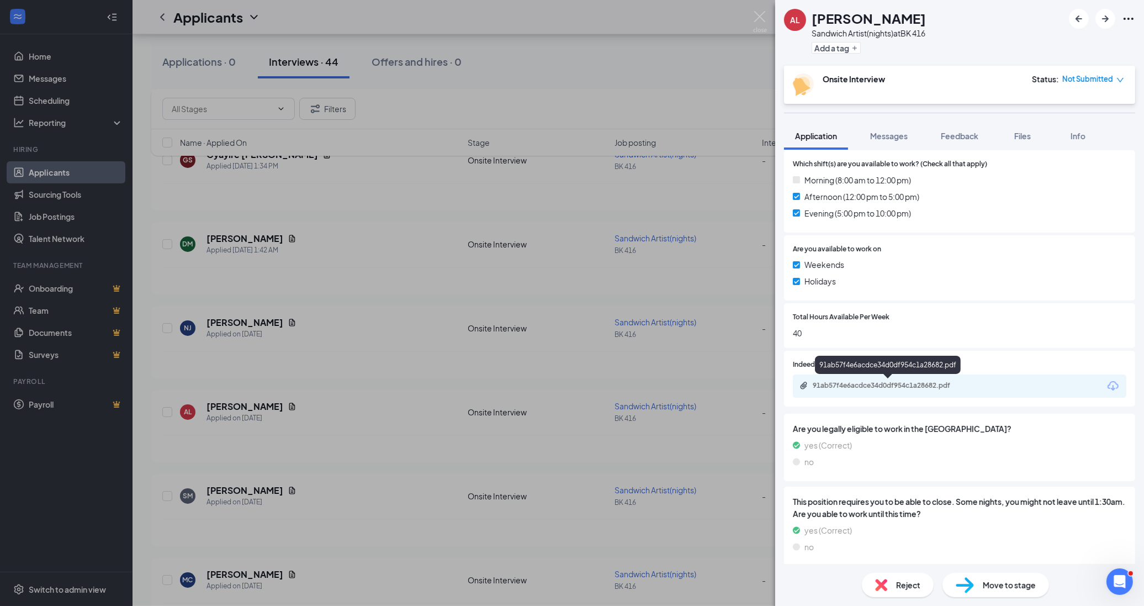
click at [953, 388] on div "91ab57f4e6acdce34d0df954c1a28682.pdf" at bounding box center [888, 386] width 179 height 10
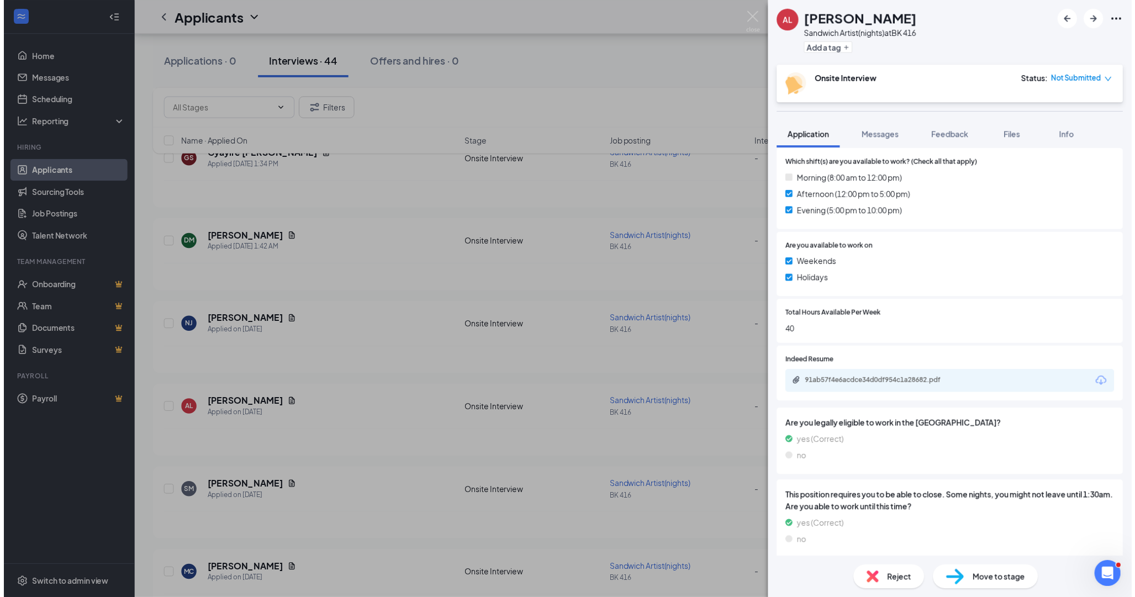
scroll to position [489, 0]
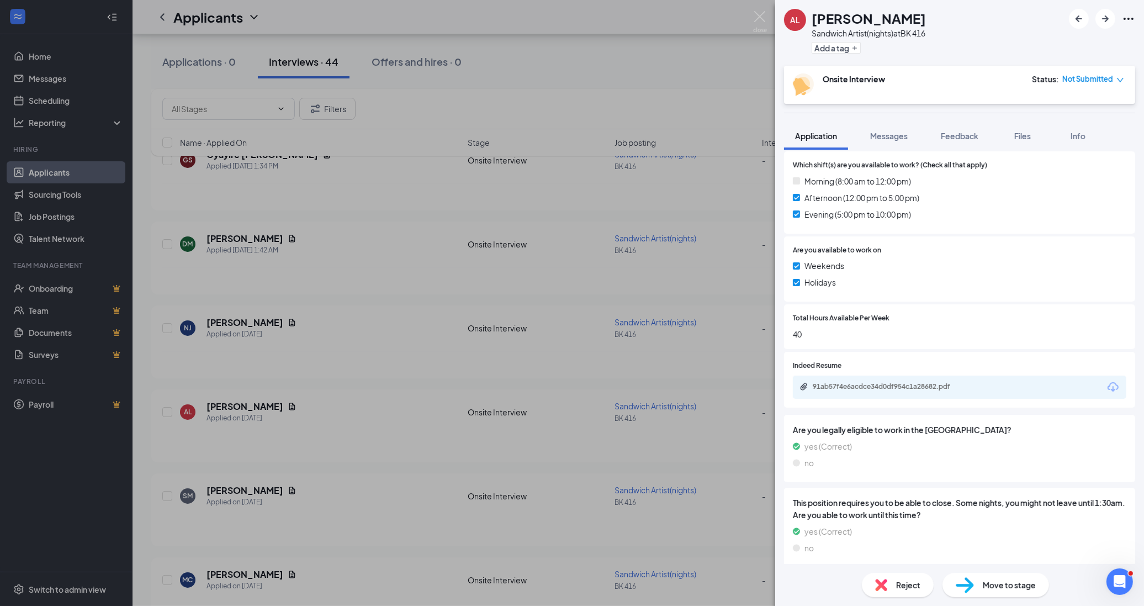
click at [331, 432] on div "AL [PERSON_NAME] Sandwich Artist(nights) at BK 416 Add a tag Onsite Interview S…" at bounding box center [572, 303] width 1144 height 606
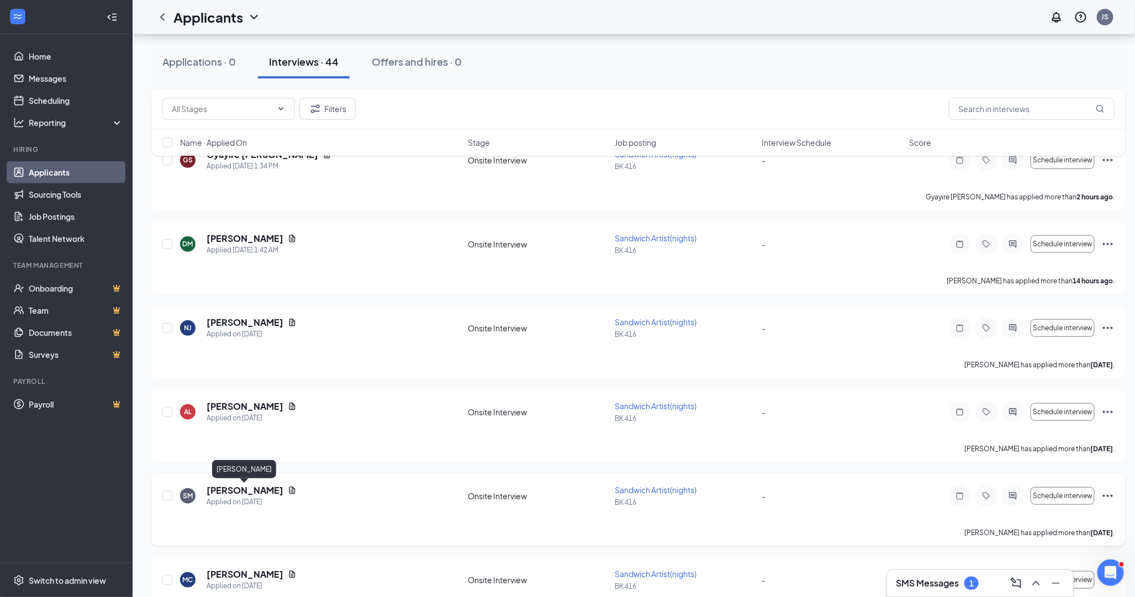
click at [247, 490] on h5 "[PERSON_NAME]" at bounding box center [244, 490] width 77 height 12
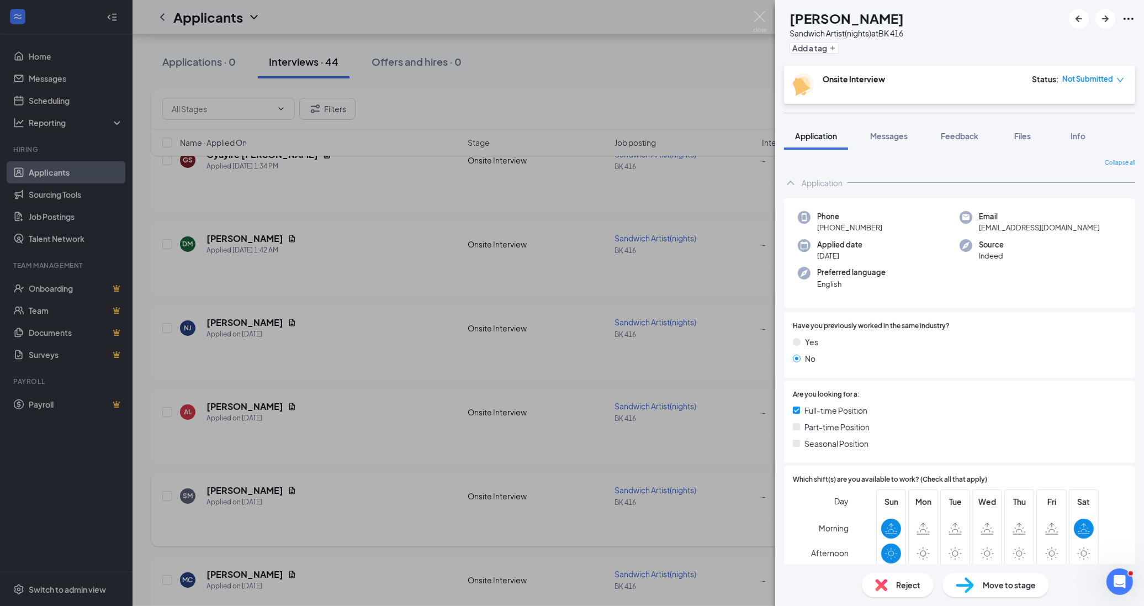
drag, startPoint x: 390, startPoint y: 468, endPoint x: 333, endPoint y: 474, distance: 56.6
click at [390, 467] on div "[PERSON_NAME] Sandwich Artist(nights) at BK 416 Add a tag Onsite Interview Stat…" at bounding box center [572, 303] width 1144 height 606
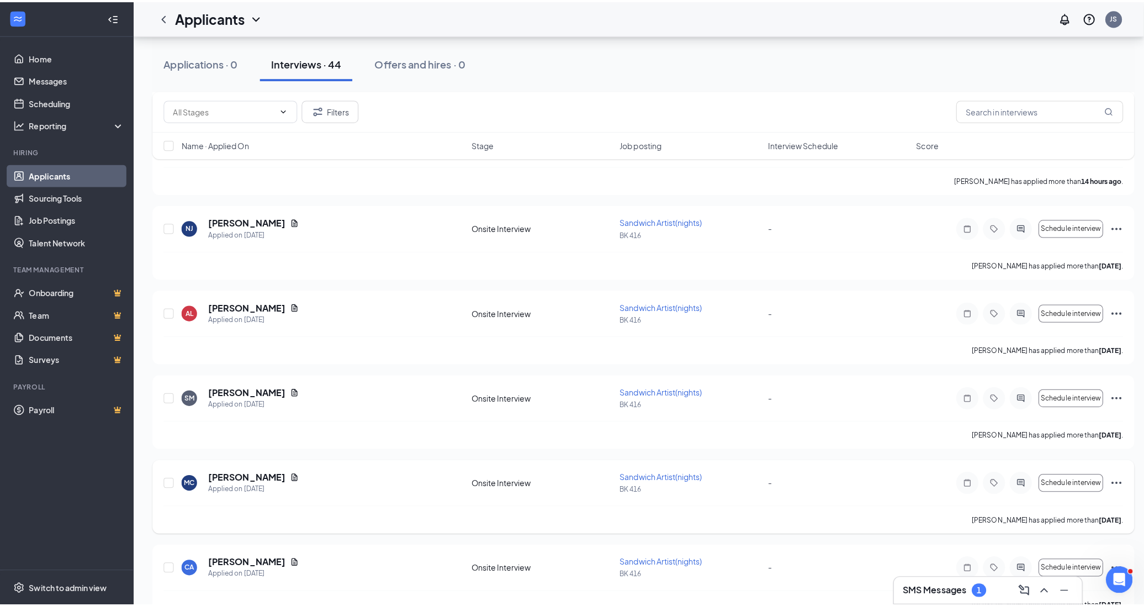
scroll to position [306, 0]
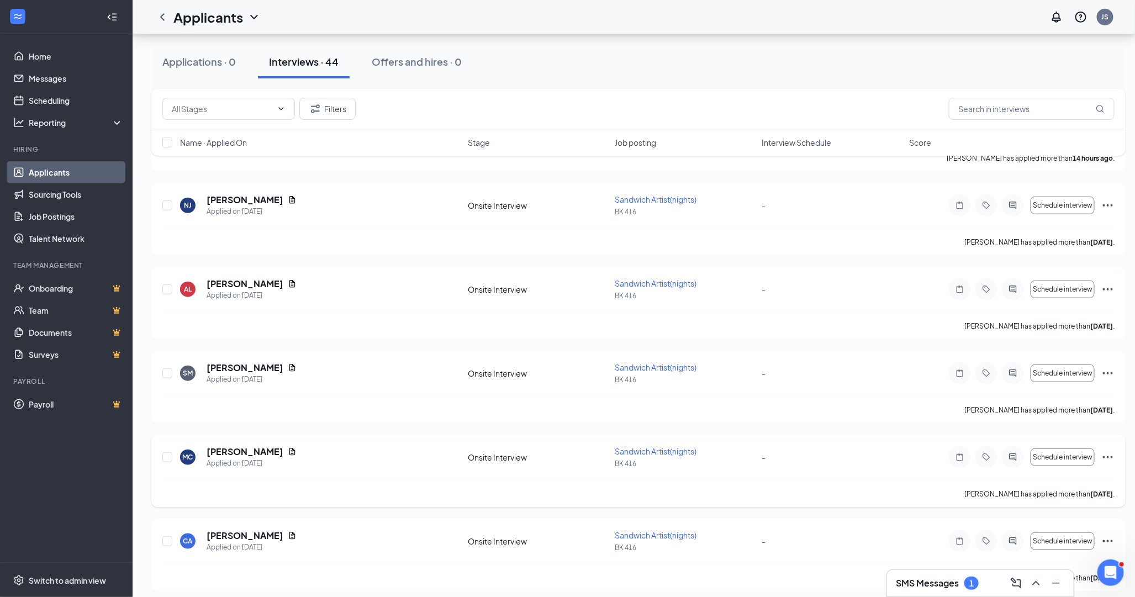
click at [246, 444] on div "MC [PERSON_NAME] Applied on [DATE] Onsite Interview Sandwich Artist(nights) BK …" at bounding box center [638, 470] width 974 height 73
click at [237, 449] on h5 "[PERSON_NAME]" at bounding box center [244, 452] width 77 height 12
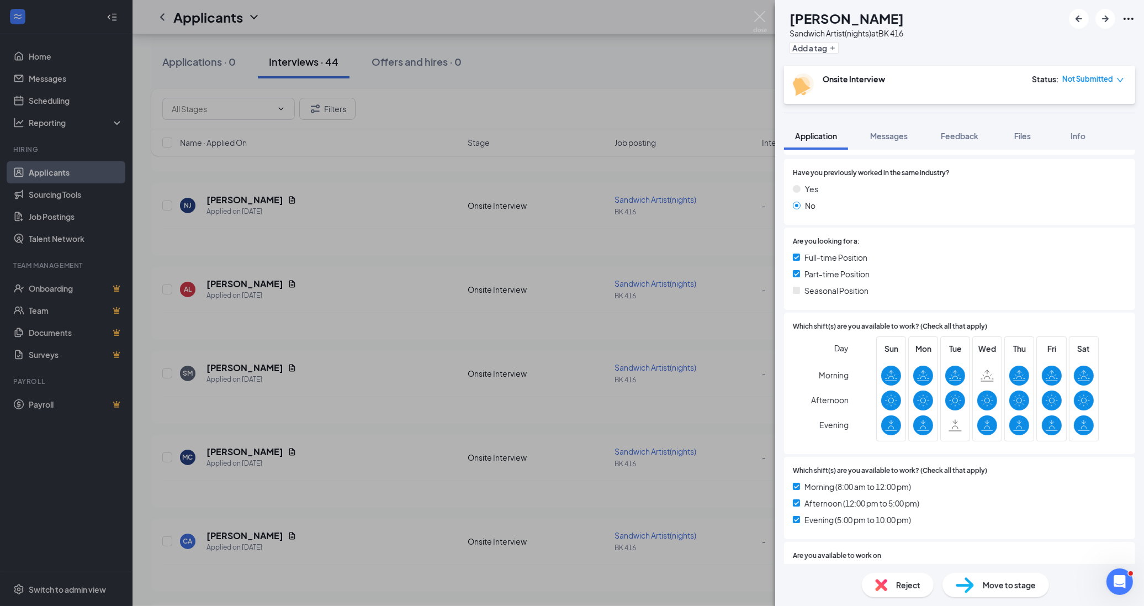
scroll to position [245, 0]
